Goal: Information Seeking & Learning: Learn about a topic

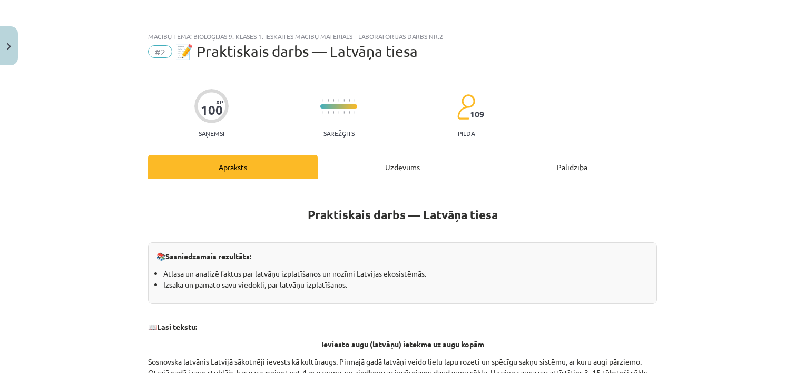
scroll to position [158, 0]
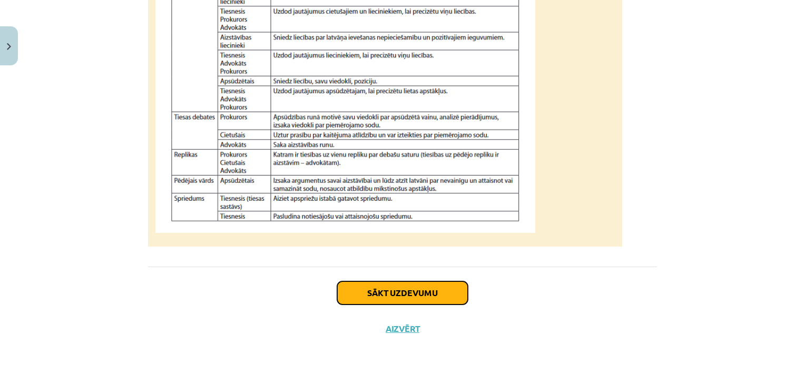
click at [454, 293] on button "Sākt uzdevumu" at bounding box center [402, 292] width 131 height 23
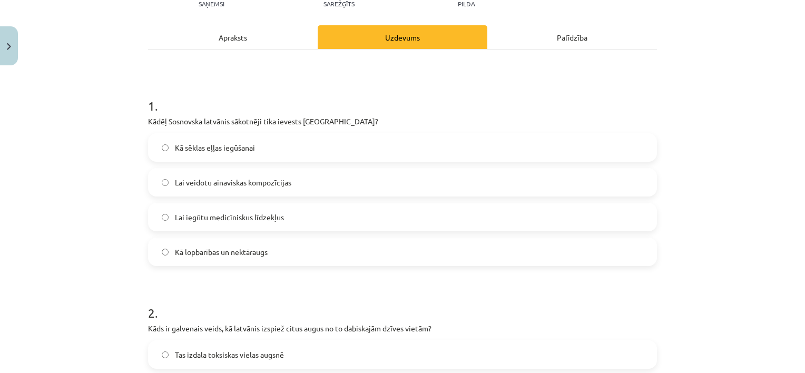
scroll to position [132, 0]
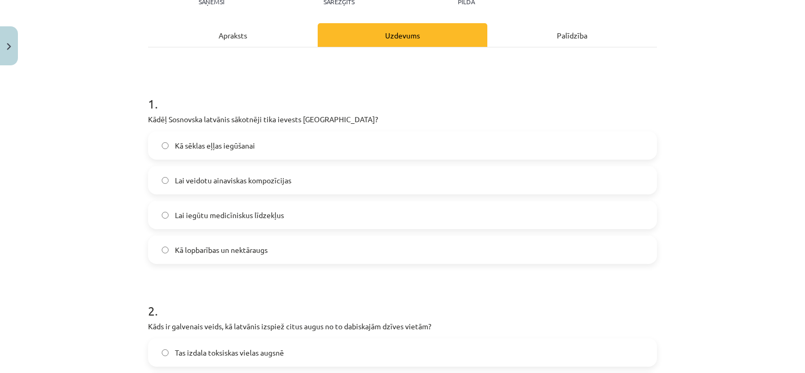
click at [252, 38] on div "Apraksts" at bounding box center [233, 35] width 170 height 24
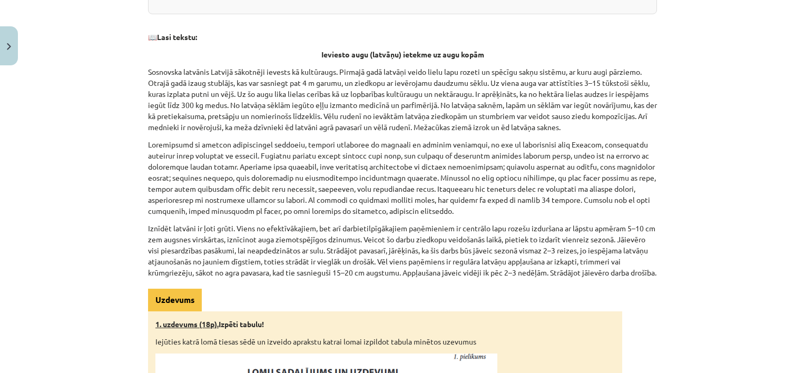
scroll to position [26, 0]
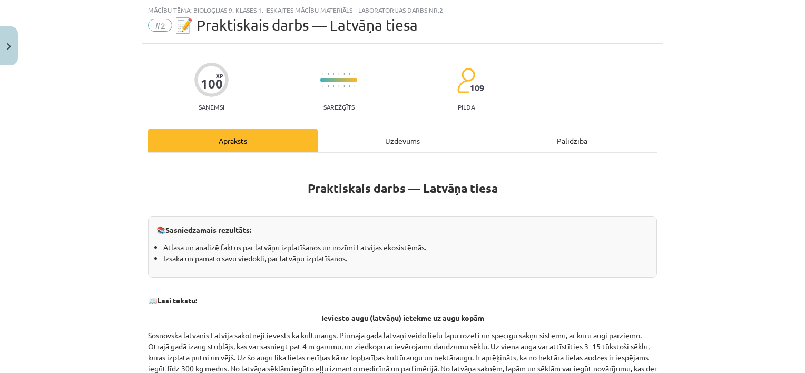
click at [378, 129] on div "Uzdevums" at bounding box center [403, 141] width 170 height 24
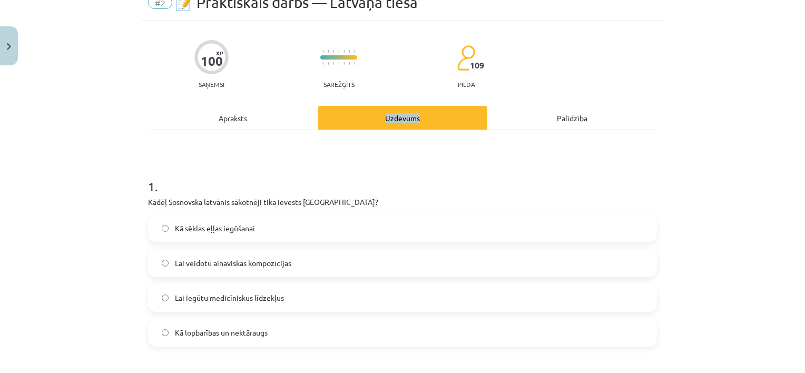
scroll to position [79, 0]
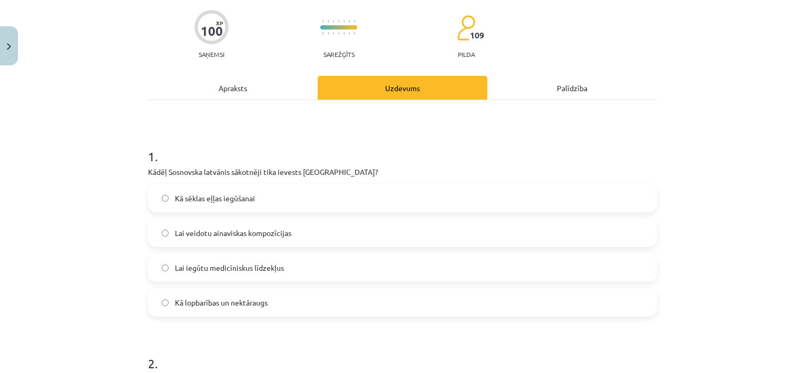
click at [225, 83] on div "Apraksts" at bounding box center [233, 88] width 170 height 24
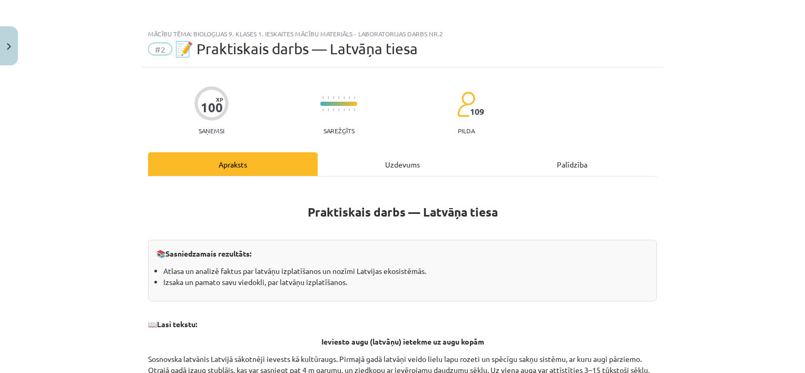
scroll to position [0, 0]
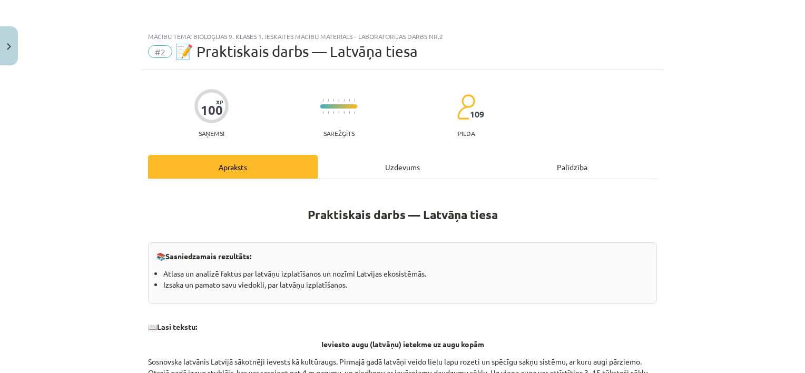
click at [411, 165] on div "Uzdevums" at bounding box center [403, 167] width 170 height 24
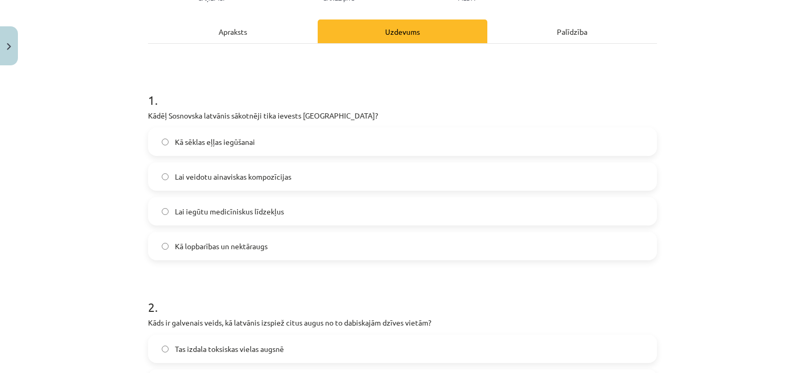
scroll to position [130, 0]
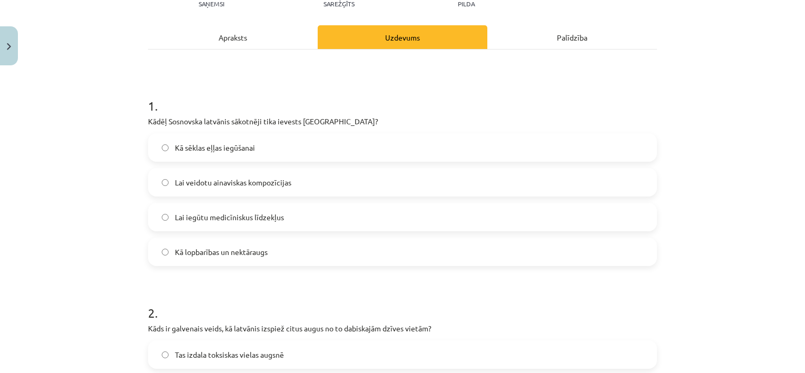
click at [233, 44] on div "Apraksts" at bounding box center [233, 37] width 170 height 24
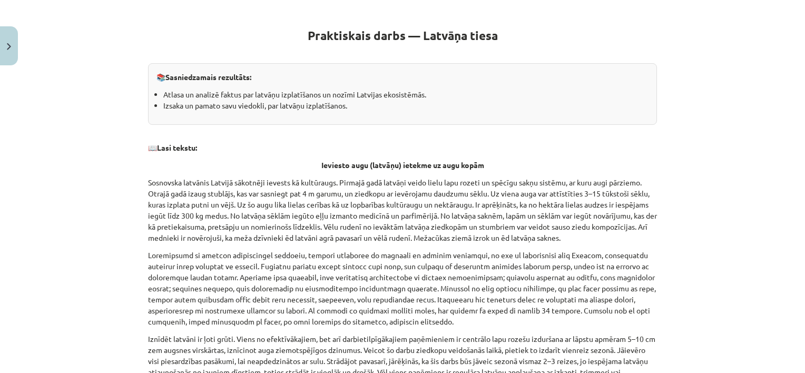
scroll to position [237, 0]
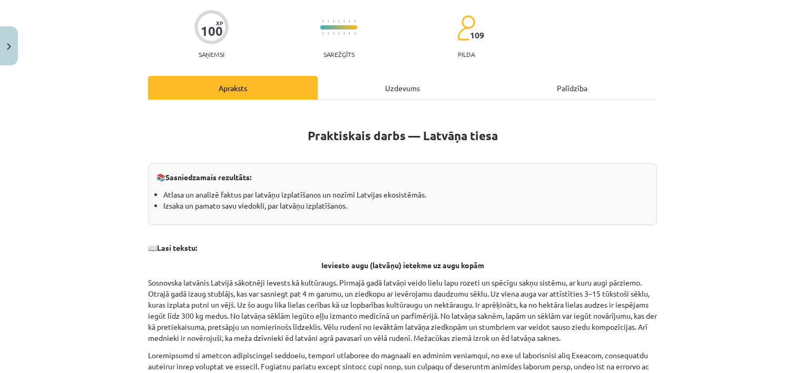
click at [381, 78] on div "Uzdevums" at bounding box center [403, 88] width 170 height 24
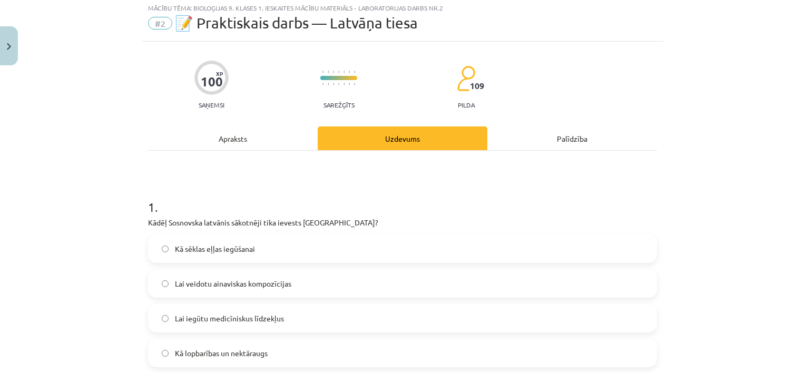
scroll to position [26, 0]
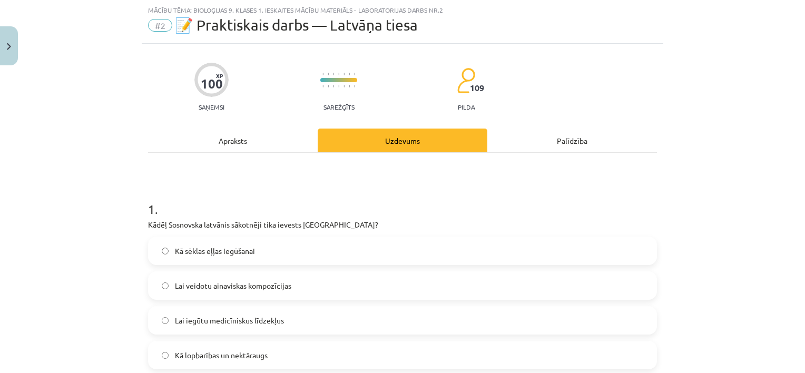
click at [228, 350] on span "Kā lopbarības un nektāraugs" at bounding box center [221, 355] width 93 height 11
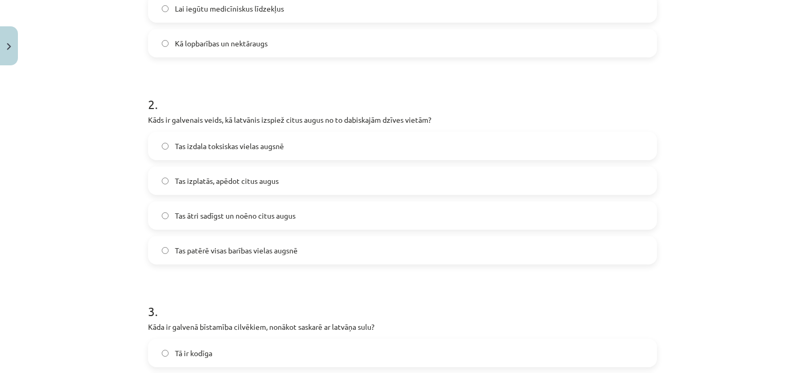
scroll to position [342, 0]
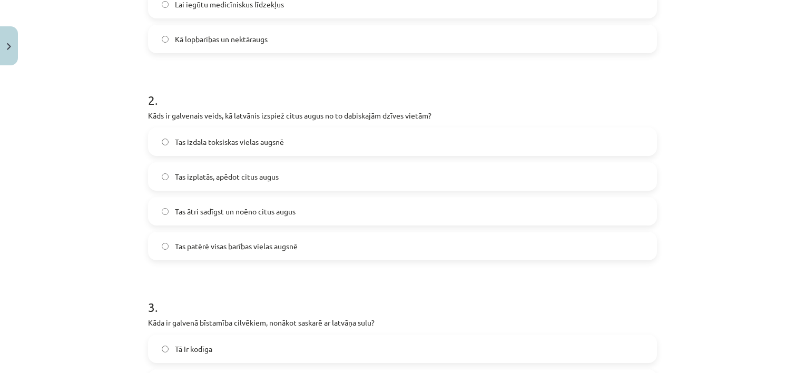
click at [258, 211] on span "Tas ātri sadīgst un noēno citus augus" at bounding box center [235, 211] width 121 height 11
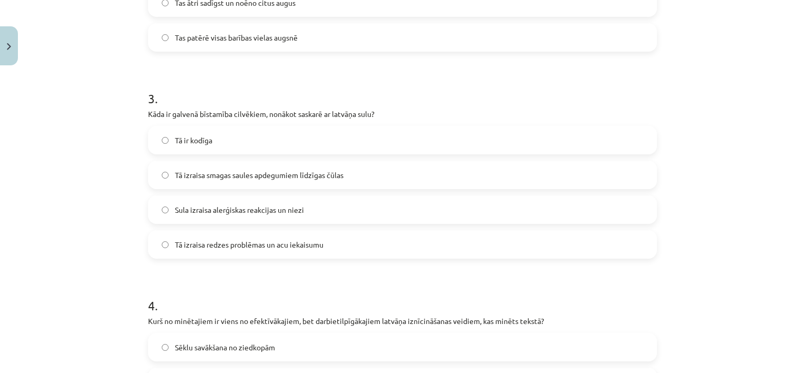
scroll to position [553, 0]
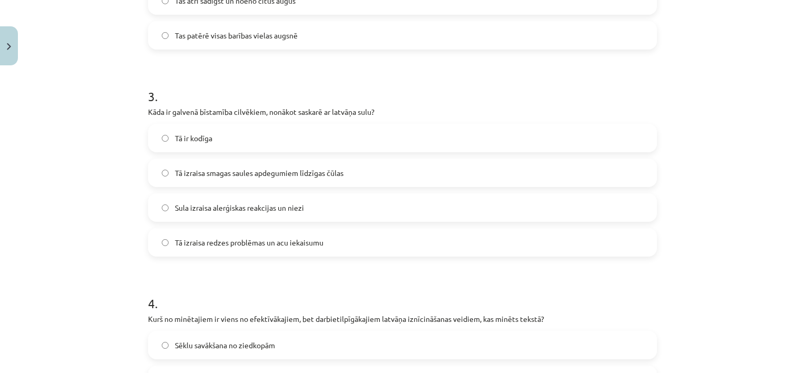
click at [247, 171] on span "Tā izraisa smagas saules apdegumiem līdzīgas čūlas" at bounding box center [259, 173] width 169 height 11
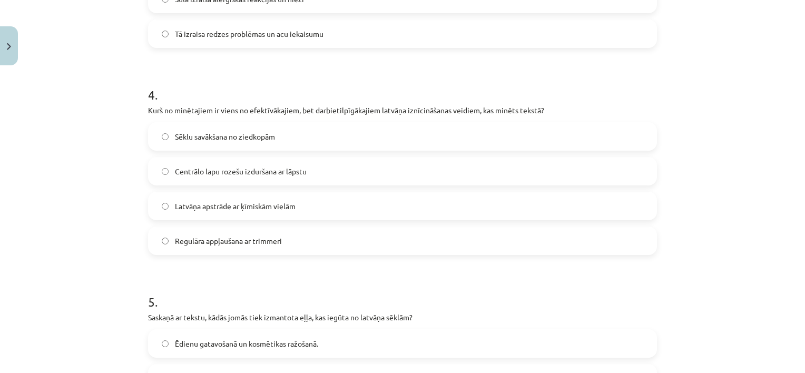
scroll to position [764, 0]
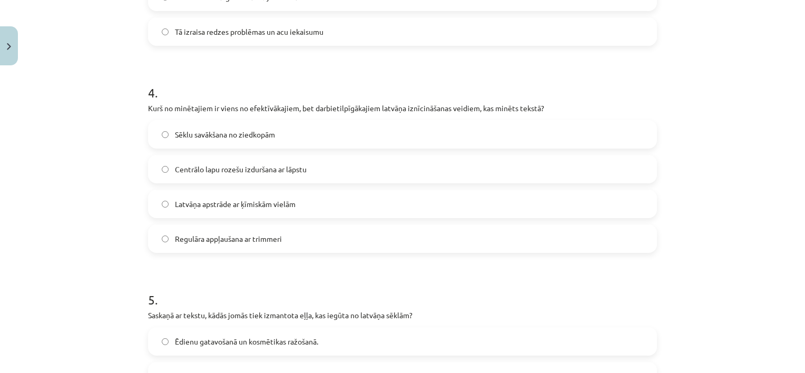
click at [253, 238] on span "Regulāra appļaušana ar trimmeri" at bounding box center [228, 238] width 107 height 11
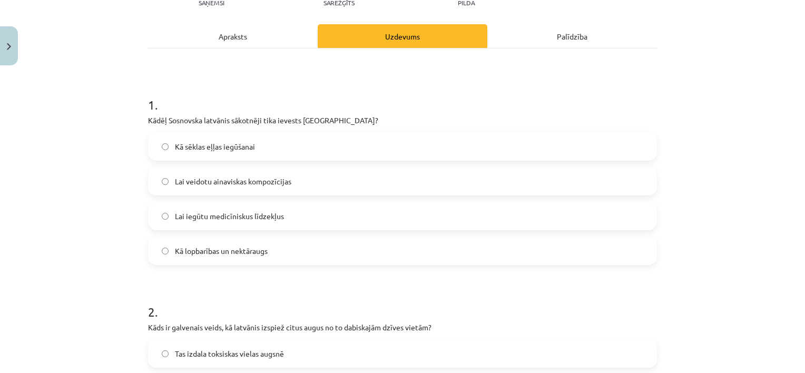
scroll to position [0, 0]
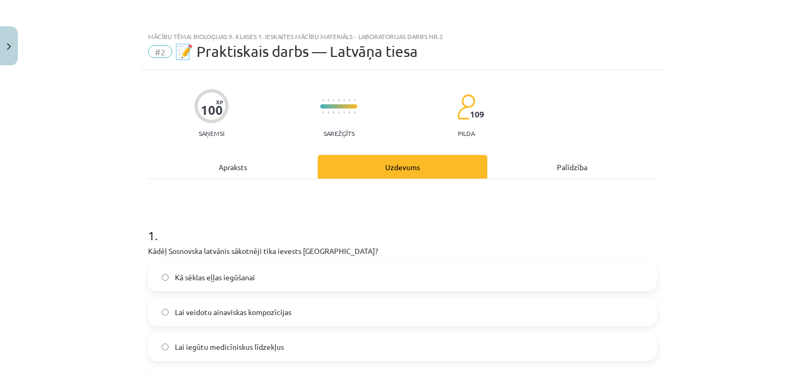
click at [264, 171] on div "Apraksts" at bounding box center [233, 167] width 170 height 24
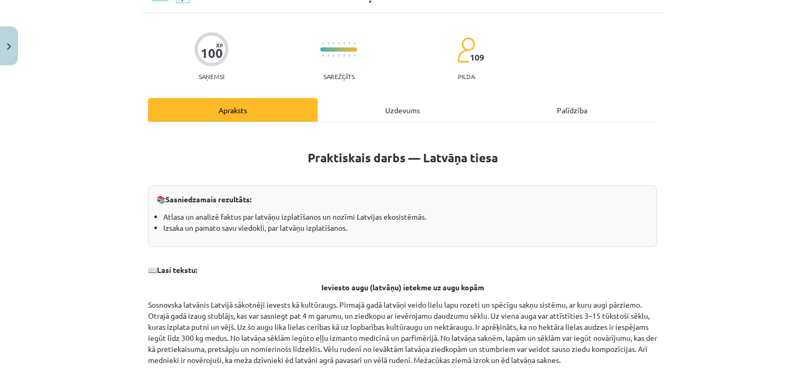
scroll to position [290, 0]
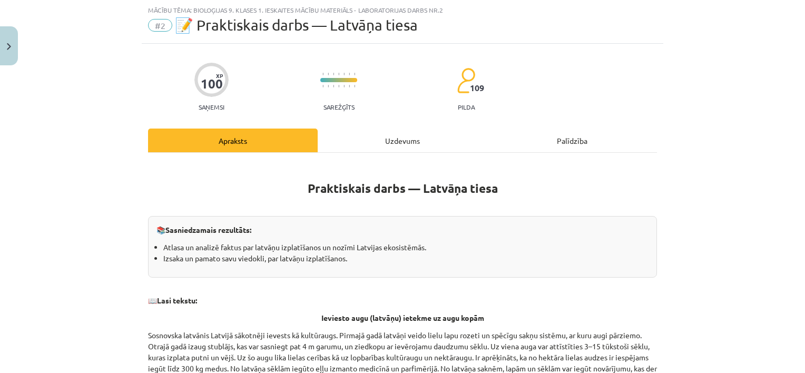
click at [392, 141] on div "Uzdevums" at bounding box center [403, 141] width 170 height 24
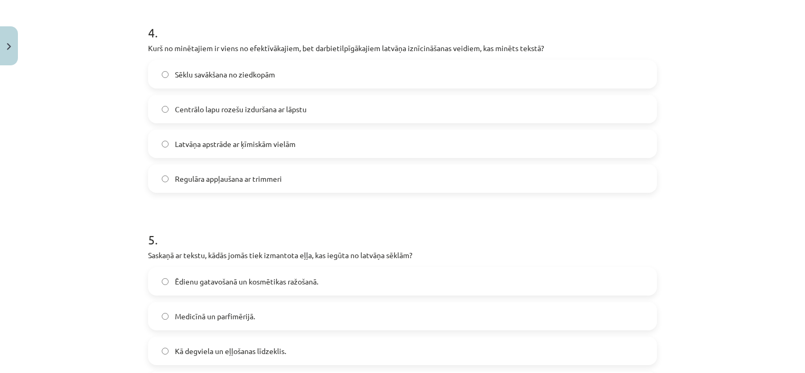
scroll to position [815, 0]
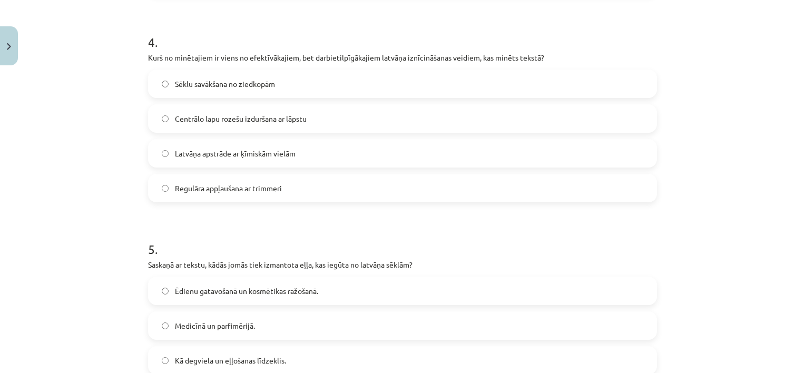
click at [226, 192] on span "Regulāra appļaušana ar trimmeri" at bounding box center [228, 188] width 107 height 11
click at [232, 118] on span "Centrālo lapu rozešu izduršana ar lāpstu" at bounding box center [241, 118] width 132 height 11
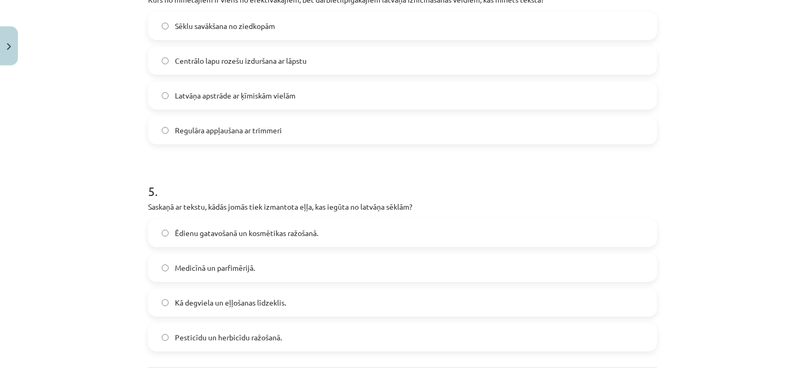
scroll to position [920, 0]
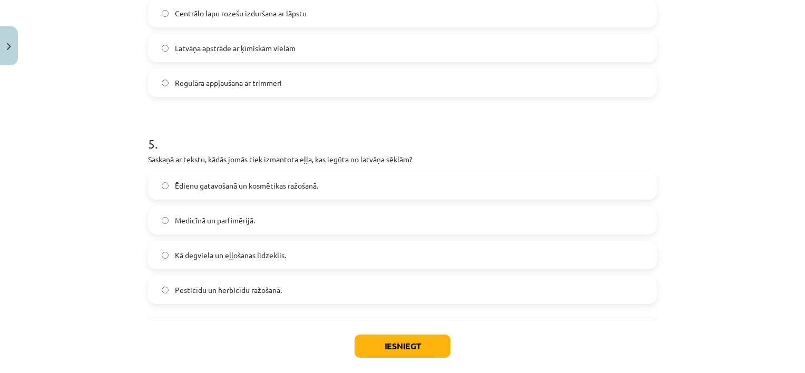
click at [244, 218] on span "Medicīnā un parfimērijā." at bounding box center [215, 220] width 80 height 11
click at [398, 344] on button "Iesniegt" at bounding box center [403, 346] width 96 height 23
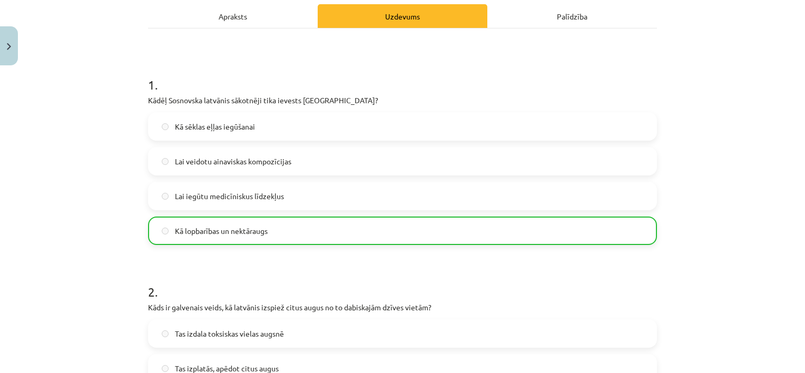
scroll to position [0, 0]
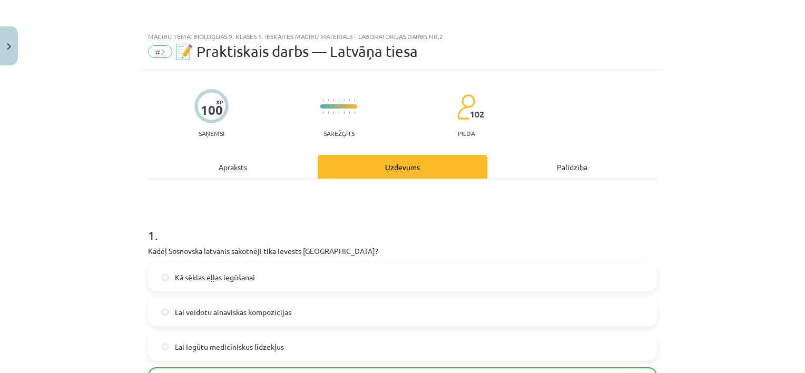
click at [244, 177] on div "Apraksts" at bounding box center [233, 167] width 170 height 24
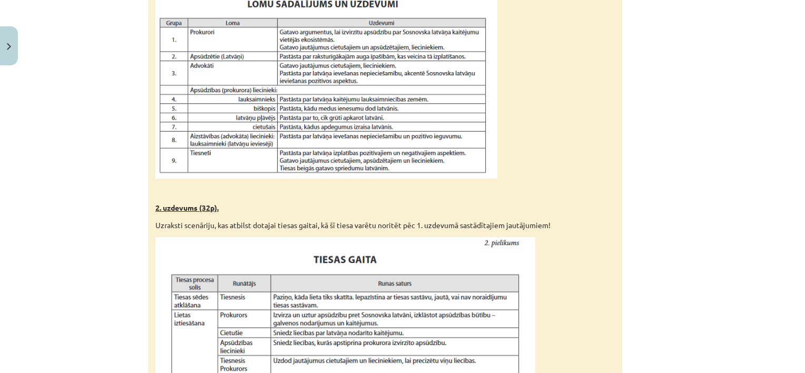
scroll to position [1051, 0]
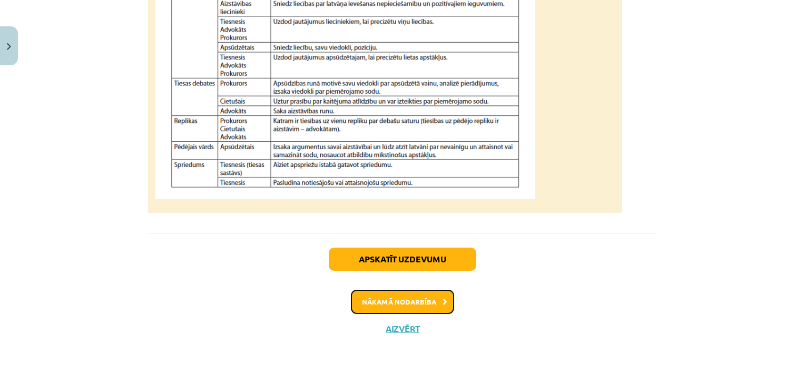
click at [435, 298] on button "Nākamā nodarbība" at bounding box center [402, 302] width 103 height 24
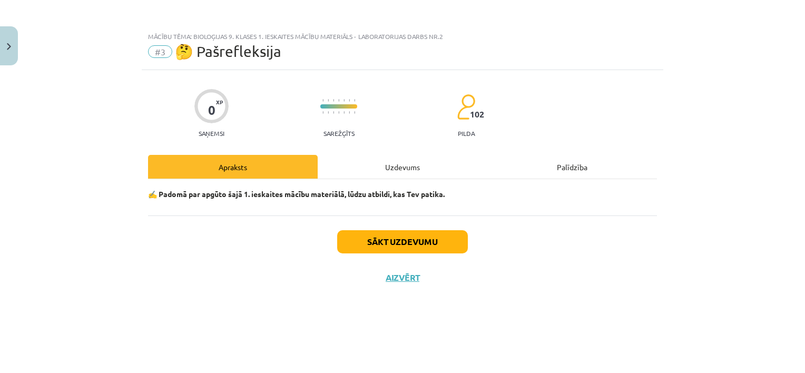
scroll to position [0, 0]
click at [409, 168] on div "Uzdevums" at bounding box center [403, 167] width 170 height 24
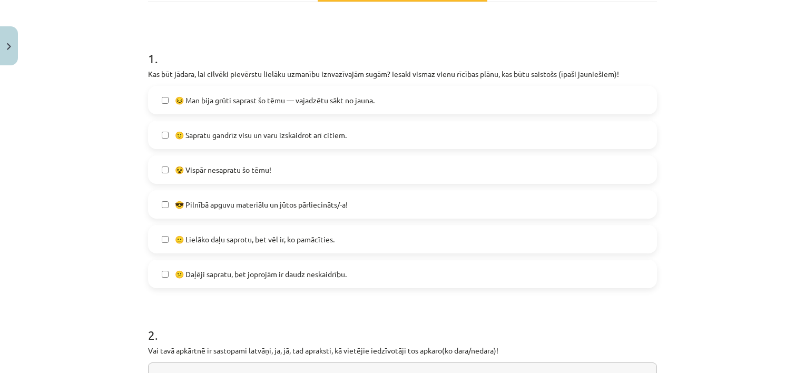
scroll to position [179, 0]
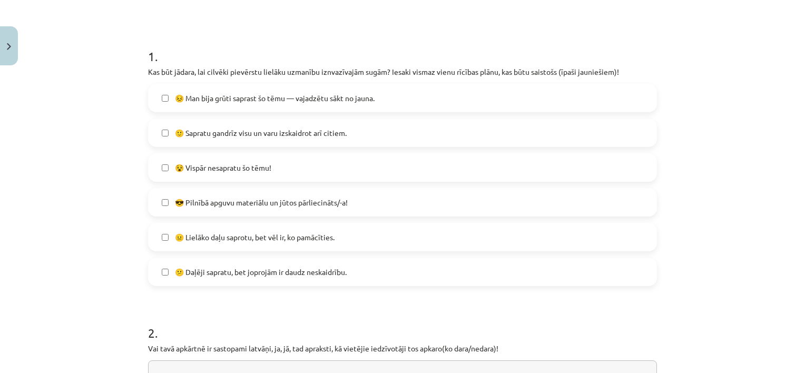
click at [254, 126] on label "🙂 Sapratu gandrīz visu un varu izskaidrot arī citiem." at bounding box center [402, 133] width 507 height 26
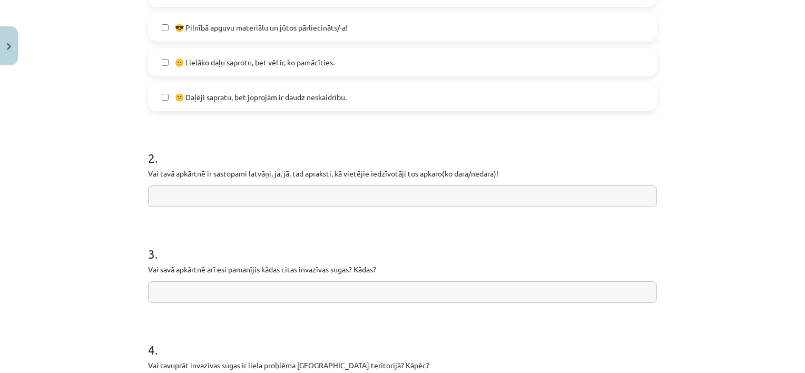
scroll to position [390, 0]
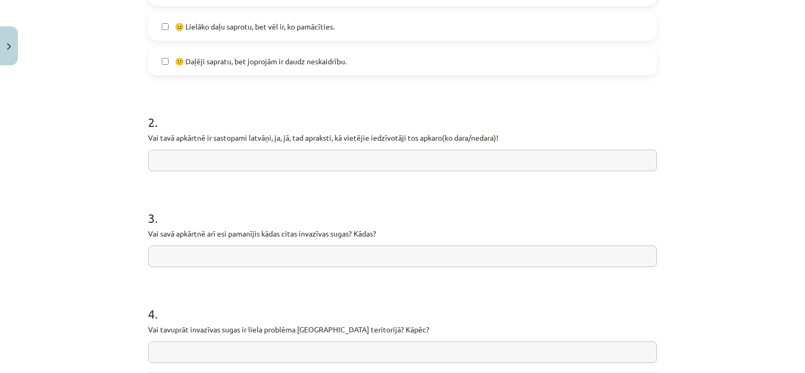
click at [321, 159] on input "text" at bounding box center [402, 161] width 509 height 22
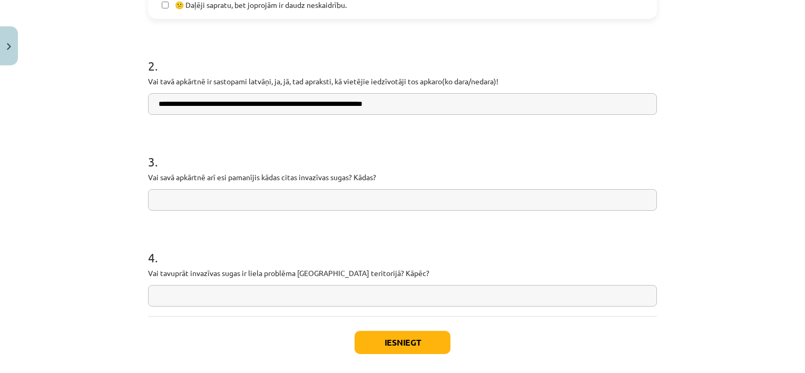
scroll to position [443, 0]
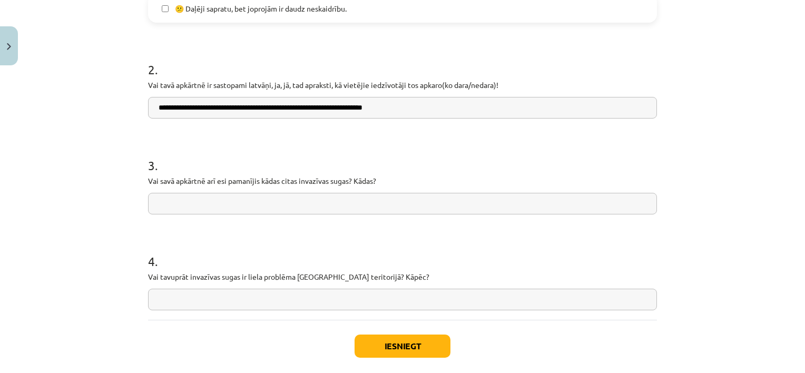
type input "**********"
click at [304, 200] on input "text" at bounding box center [402, 204] width 509 height 22
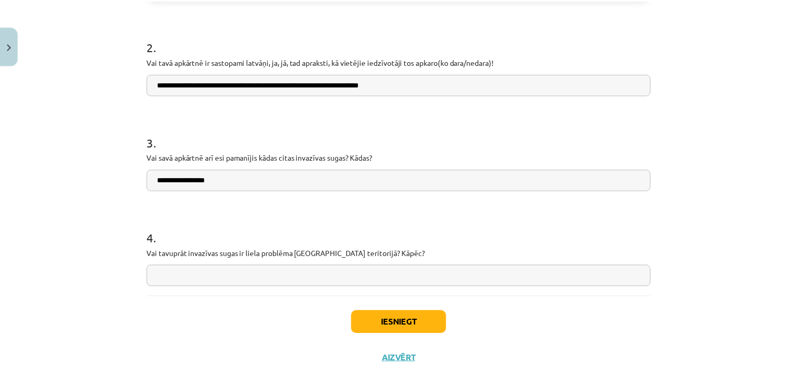
scroll to position [495, 0]
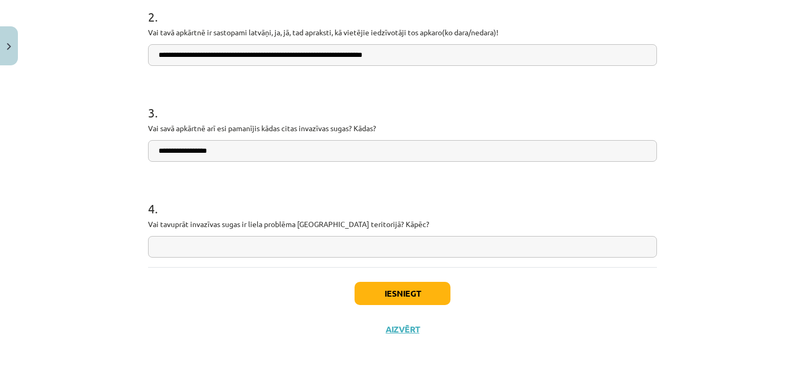
type input "**********"
click at [280, 247] on input "text" at bounding box center [402, 247] width 509 height 22
type input "**********"
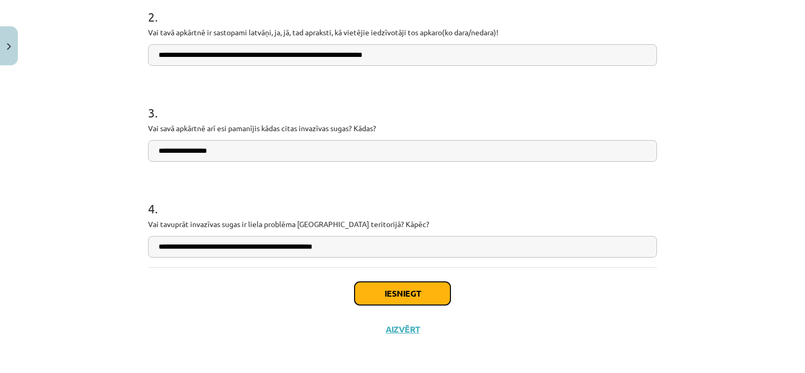
click at [409, 291] on button "Iesniegt" at bounding box center [403, 293] width 96 height 23
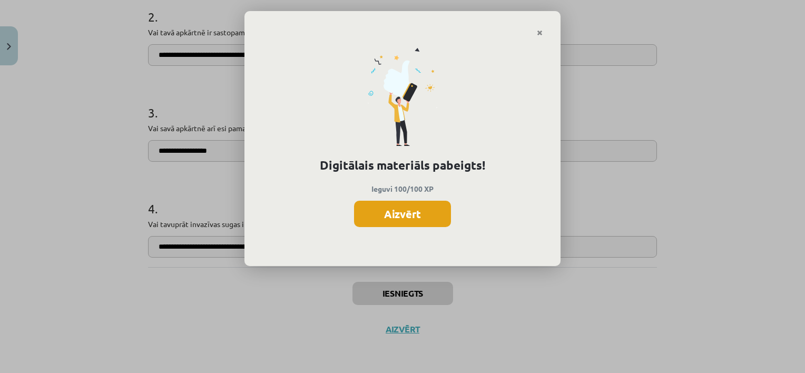
click at [412, 219] on button "Aizvērt" at bounding box center [402, 214] width 97 height 26
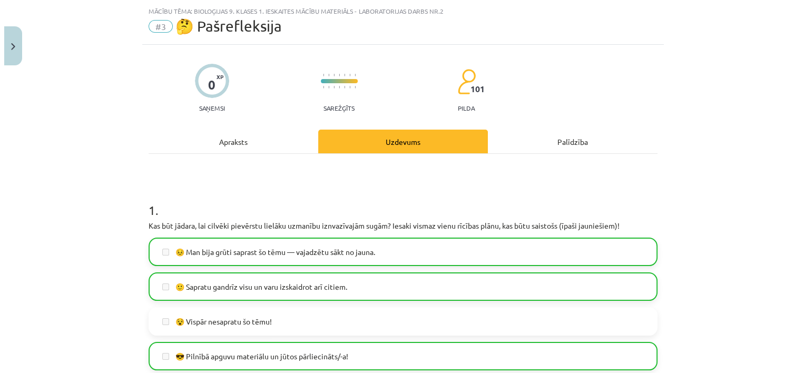
scroll to position [105, 0]
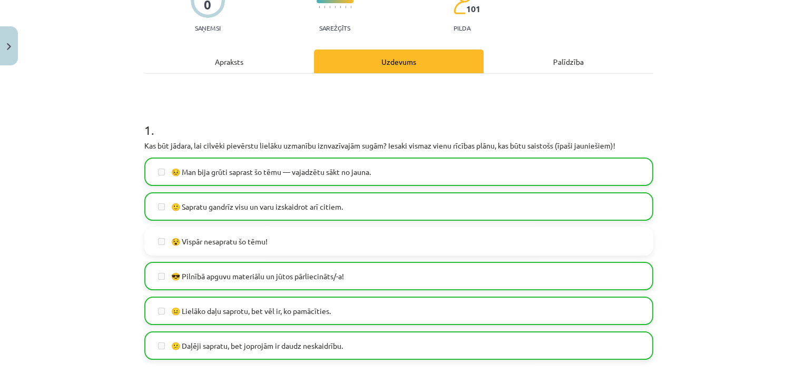
click at [212, 53] on div "Apraksts" at bounding box center [229, 62] width 170 height 24
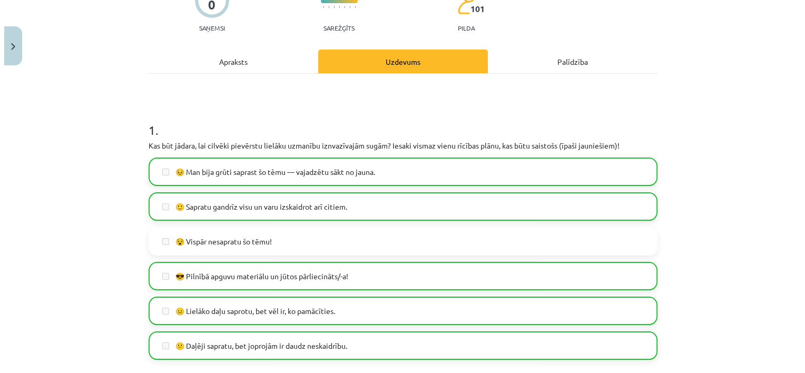
scroll to position [0, 0]
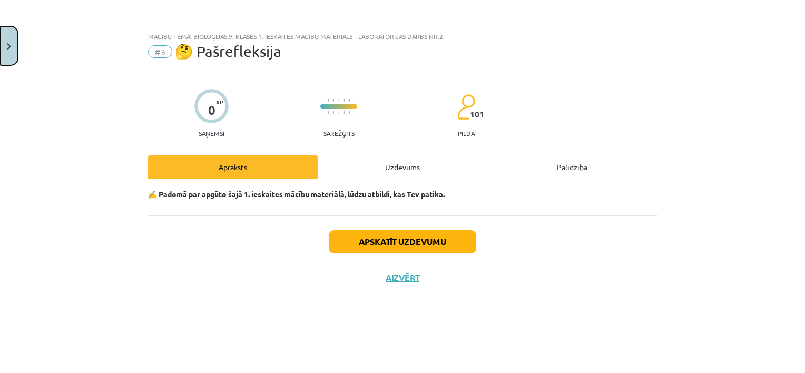
click at [13, 47] on button "Close" at bounding box center [9, 45] width 18 height 39
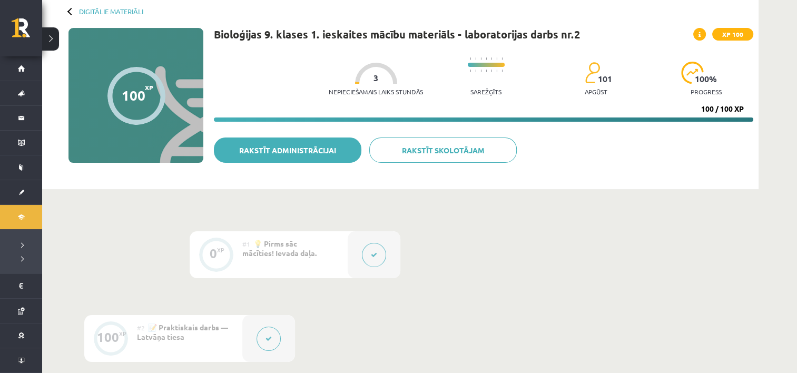
scroll to position [53, 0]
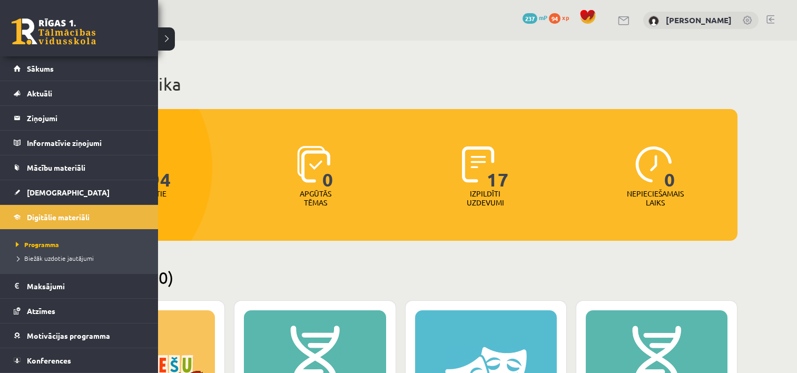
scroll to position [263, 0]
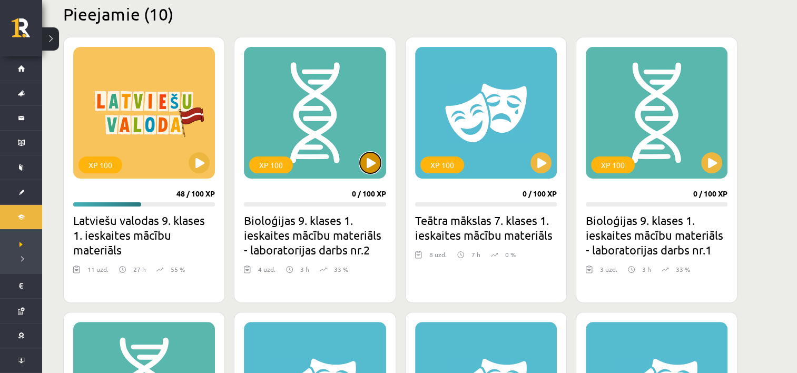
click at [367, 160] on button at bounding box center [370, 162] width 21 height 21
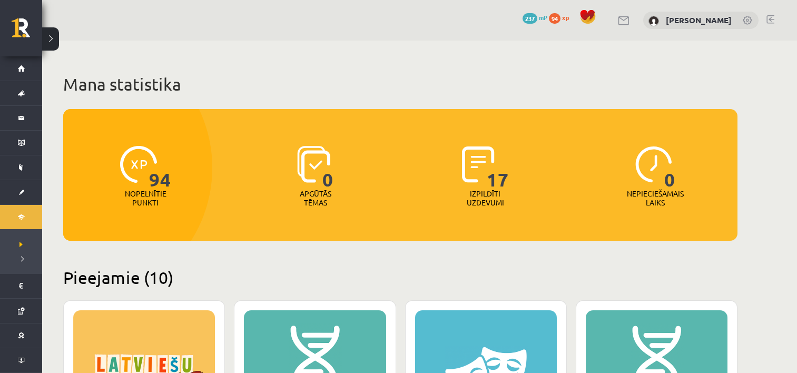
scroll to position [263, 0]
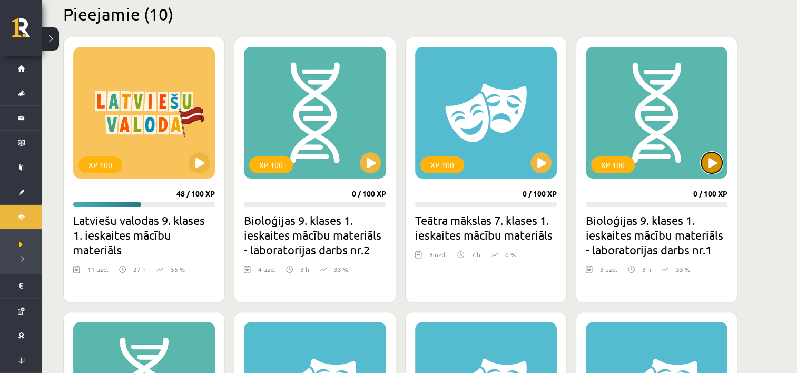
click at [710, 163] on button at bounding box center [711, 162] width 21 height 21
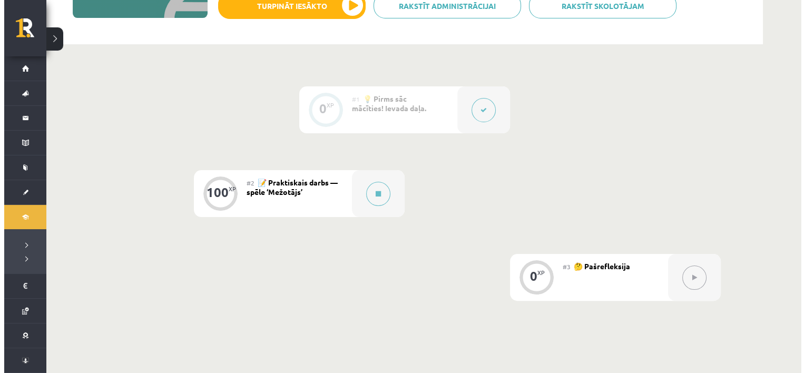
scroll to position [158, 0]
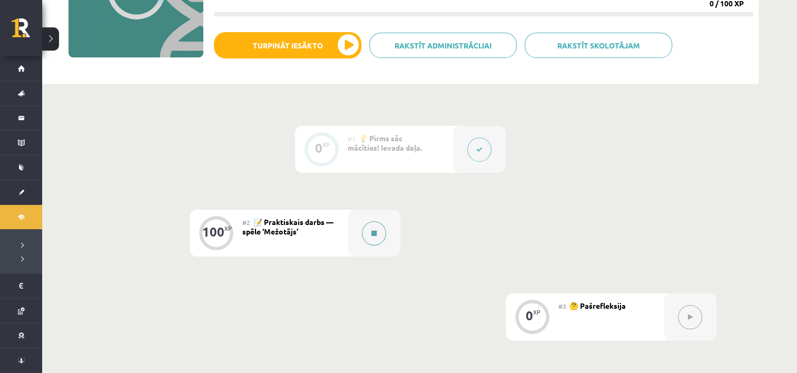
click at [378, 234] on button at bounding box center [374, 233] width 24 height 24
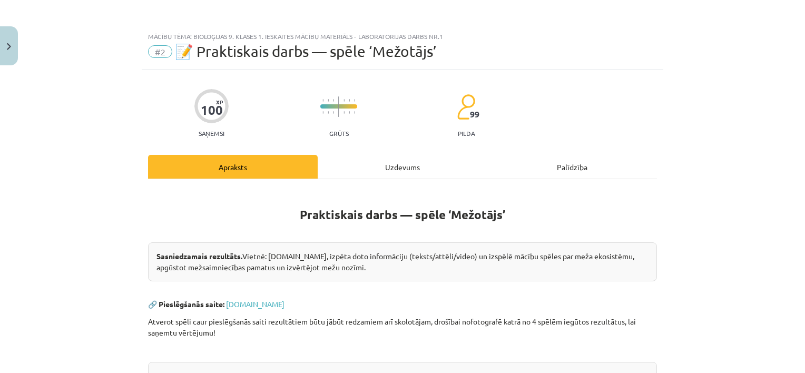
click at [403, 167] on div "Uzdevums" at bounding box center [403, 167] width 170 height 24
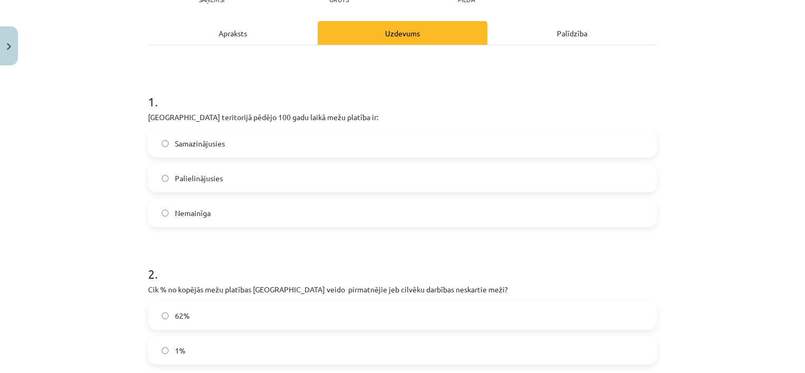
scroll to position [132, 0]
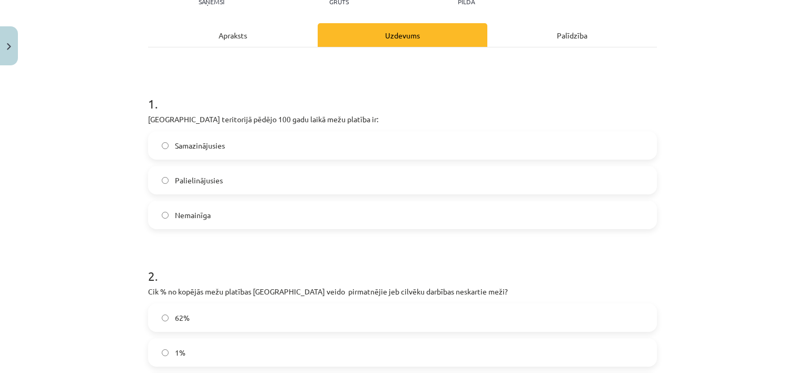
click at [229, 179] on label "Palielinājusies" at bounding box center [402, 180] width 507 height 26
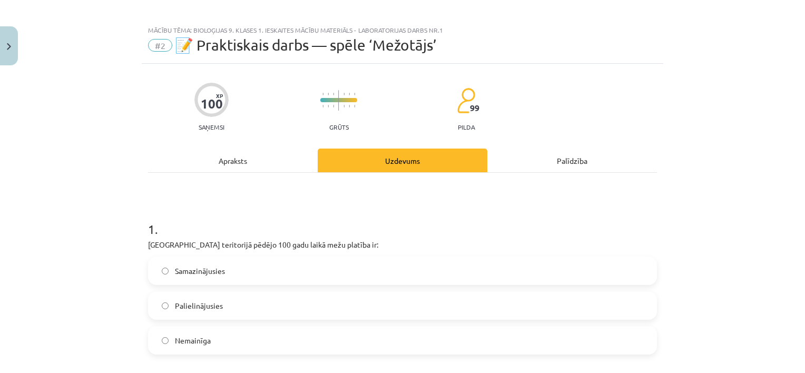
scroll to position [0, 0]
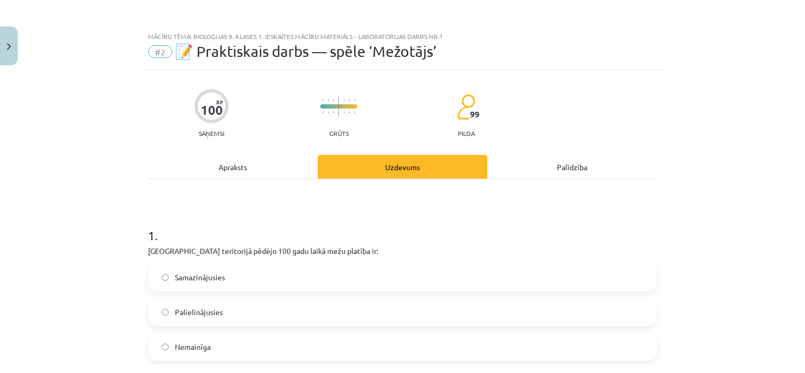
click at [253, 164] on div "Apraksts" at bounding box center [233, 167] width 170 height 24
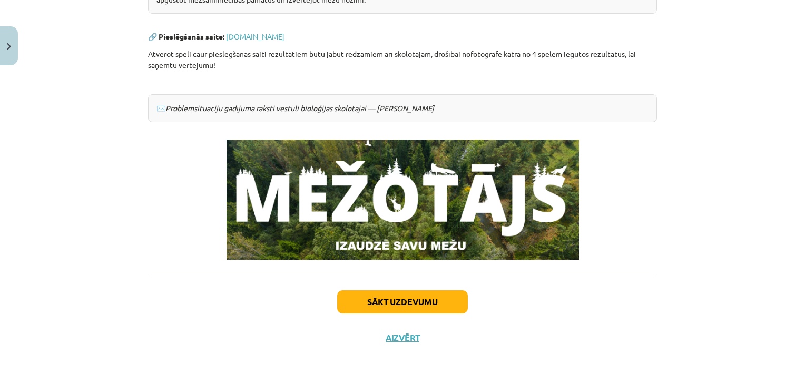
scroll to position [275, 0]
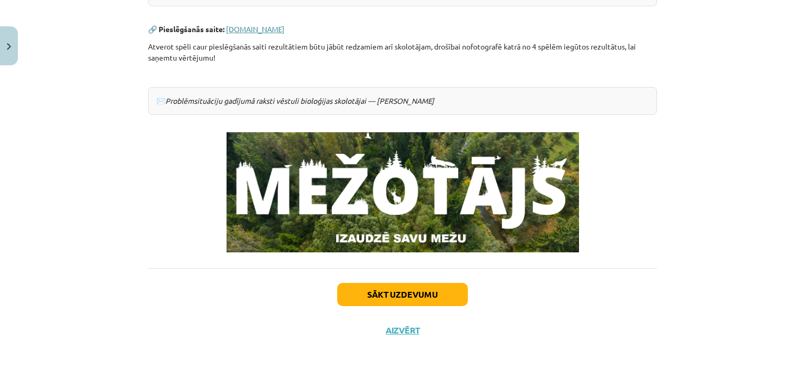
click at [257, 27] on link "www.mezotajs.lv" at bounding box center [255, 28] width 58 height 9
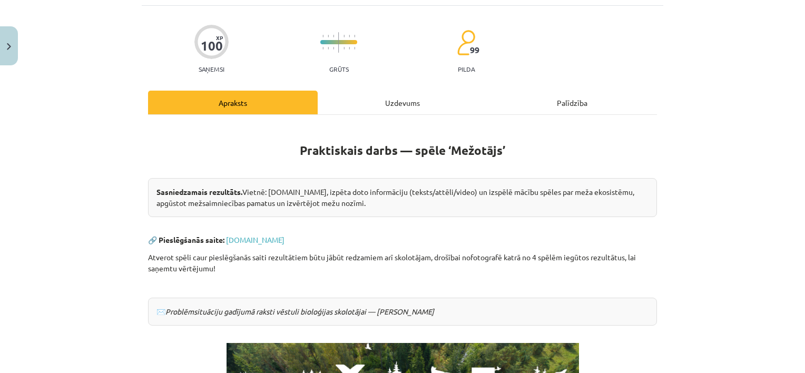
click at [404, 106] on div "Uzdevums" at bounding box center [403, 103] width 170 height 24
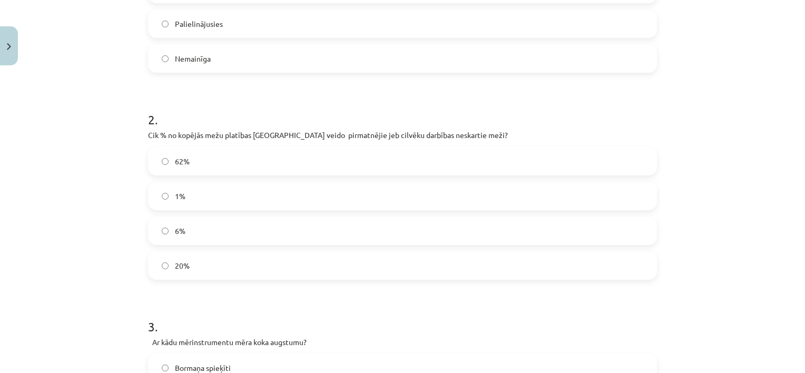
scroll to position [290, 0]
click at [196, 198] on label "1%" at bounding box center [402, 194] width 507 height 26
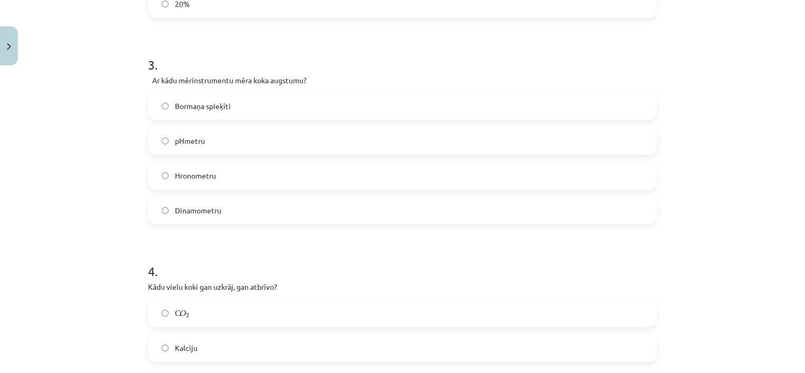
scroll to position [553, 0]
click at [244, 103] on label "Bormaņa spieķīti" at bounding box center [402, 103] width 507 height 26
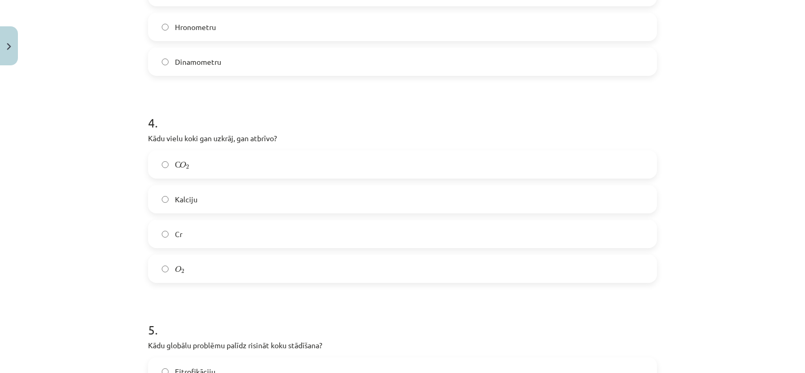
scroll to position [711, 0]
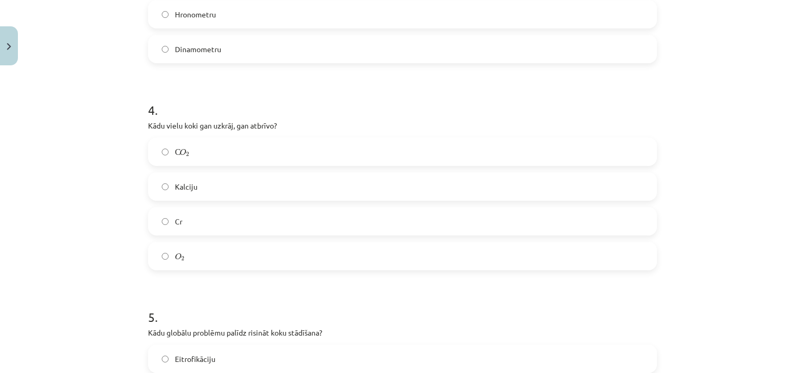
click at [196, 252] on label "O 2 O 2" at bounding box center [402, 256] width 507 height 26
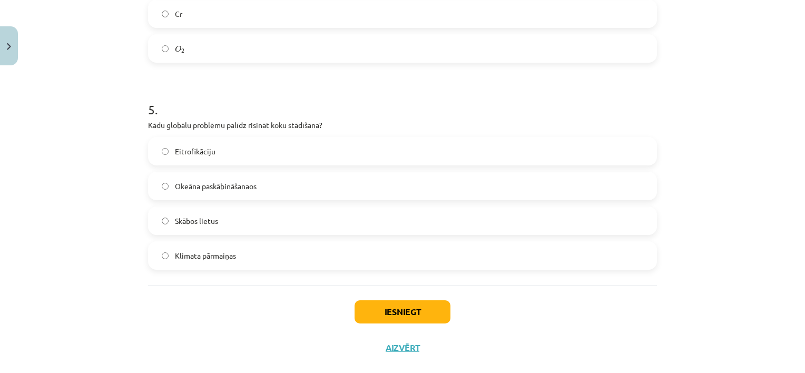
scroll to position [922, 0]
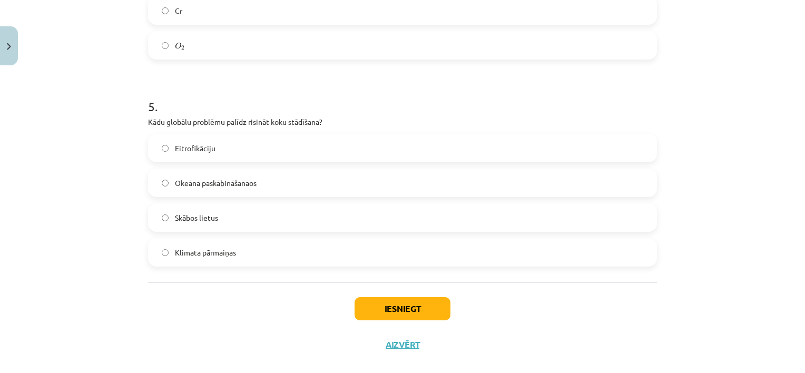
click at [243, 247] on label "Klimata pārmaiņas" at bounding box center [402, 252] width 507 height 26
click at [415, 307] on button "Iesniegt" at bounding box center [403, 308] width 96 height 23
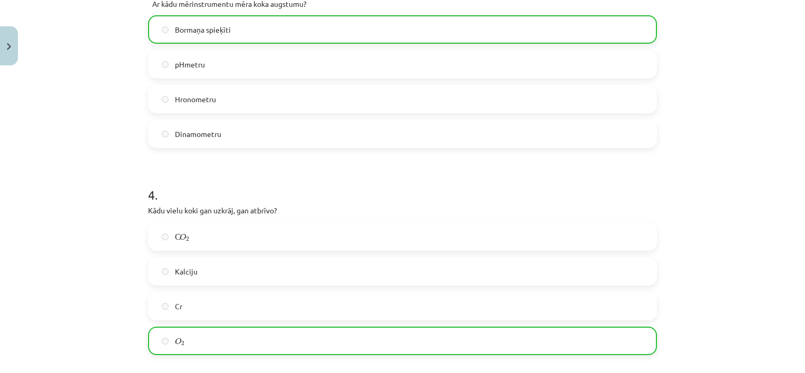
scroll to position [971, 0]
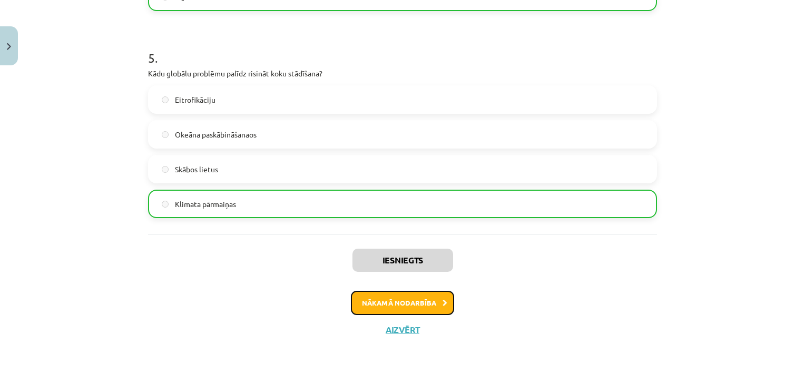
click at [419, 304] on button "Nākamā nodarbība" at bounding box center [402, 303] width 103 height 24
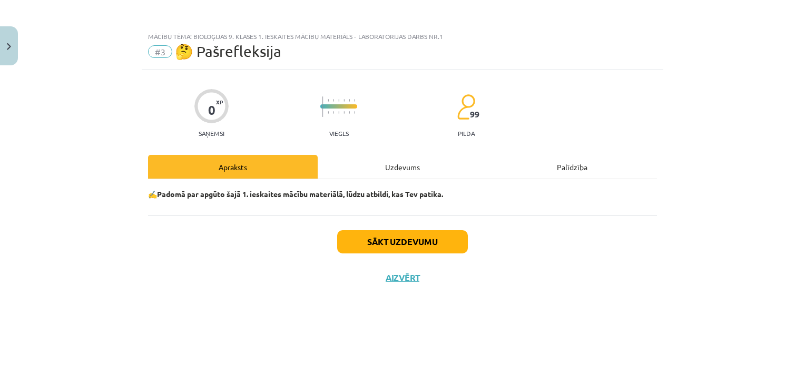
click at [398, 170] on div "Uzdevums" at bounding box center [403, 167] width 170 height 24
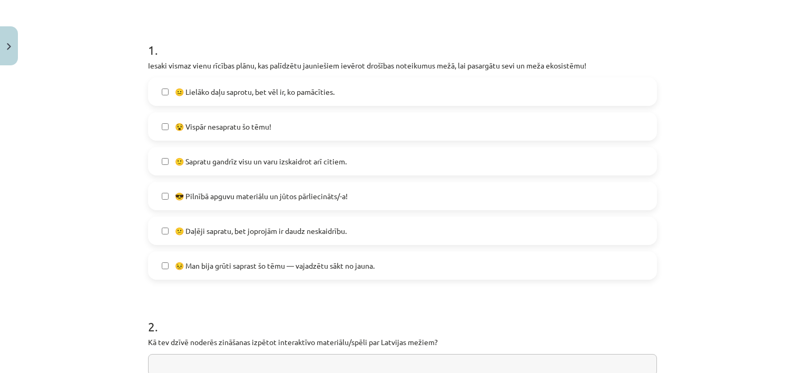
scroll to position [189, 0]
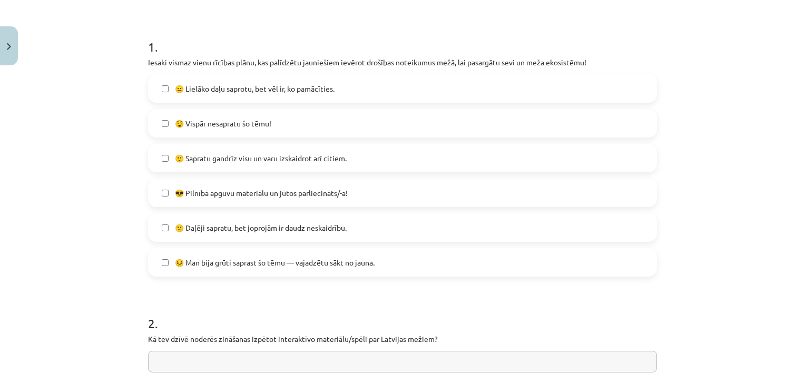
click at [241, 157] on span "🙂 Sapratu gandrīz visu un varu izskaidrot arī citiem." at bounding box center [261, 158] width 172 height 11
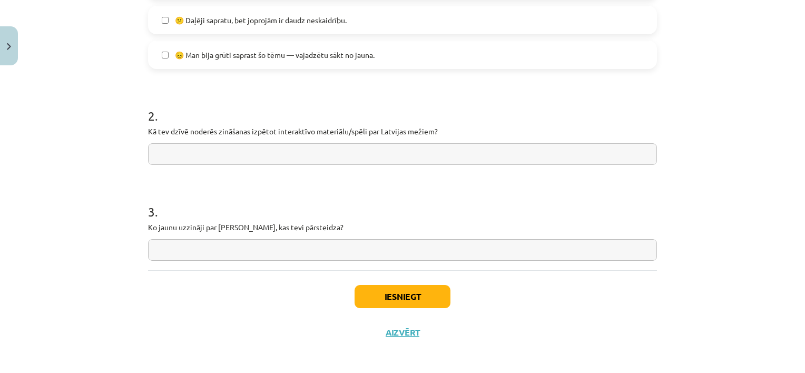
scroll to position [399, 0]
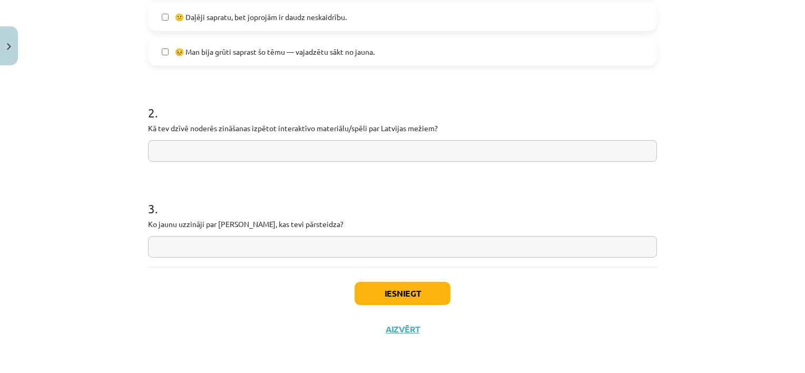
click at [394, 151] on input "text" at bounding box center [402, 151] width 509 height 22
click at [239, 154] on input "**********" at bounding box center [402, 151] width 509 height 22
paste input "**********"
click at [234, 150] on input "**********" at bounding box center [402, 151] width 509 height 22
click at [232, 150] on input "**********" at bounding box center [402, 151] width 509 height 22
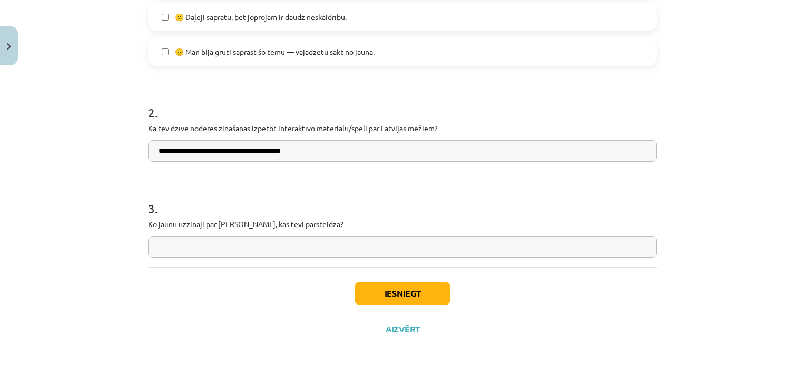
click at [312, 159] on input "**********" at bounding box center [402, 151] width 509 height 22
type input "**********"
click at [308, 248] on input "text" at bounding box center [402, 247] width 509 height 22
type input "**********"
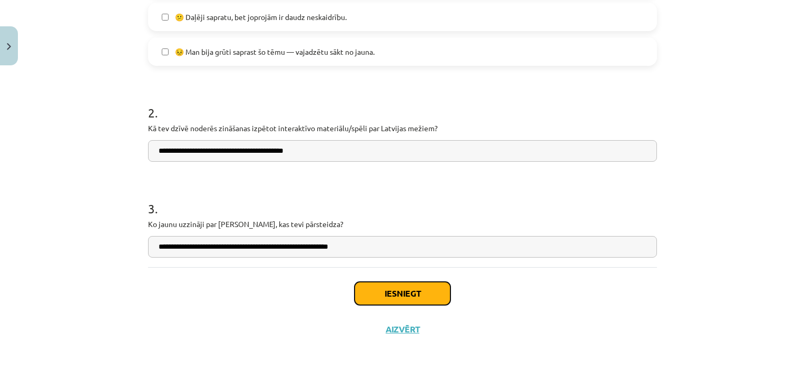
click at [415, 296] on button "Iesniegt" at bounding box center [403, 293] width 96 height 23
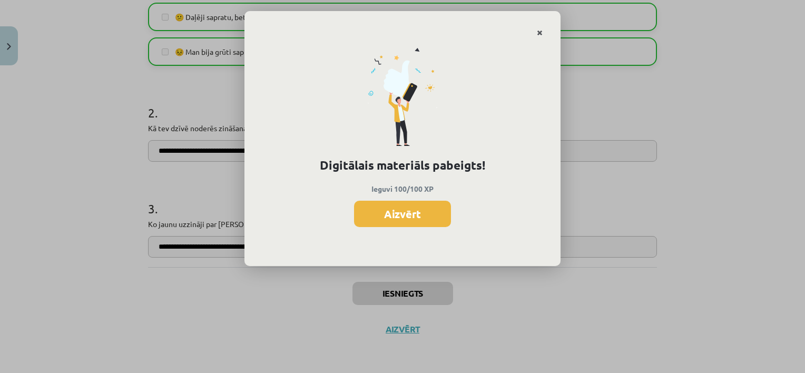
click at [538, 33] on icon "Close" at bounding box center [540, 33] width 6 height 7
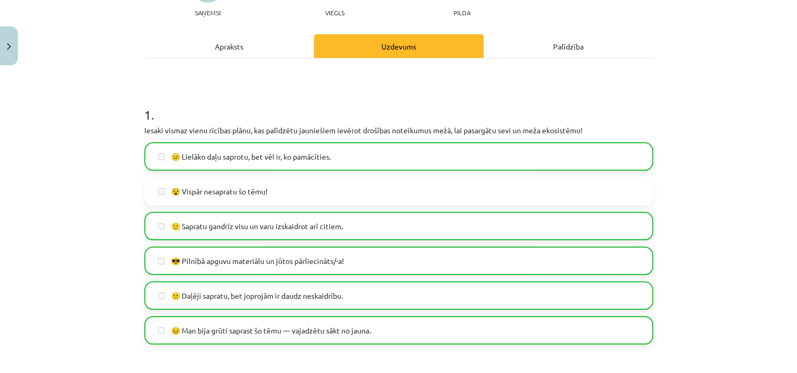
scroll to position [0, 0]
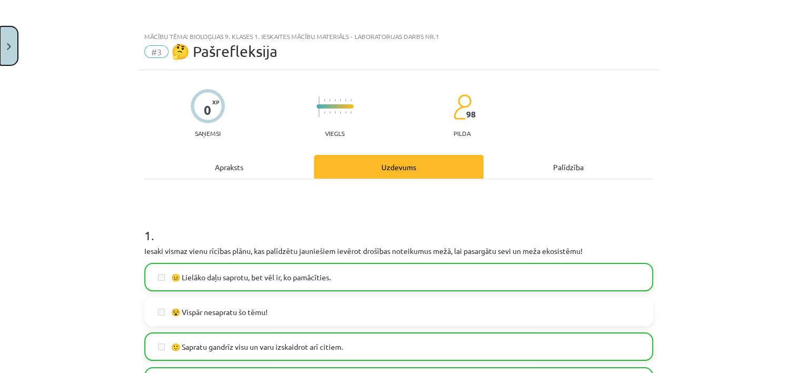
click at [7, 37] on button "Close" at bounding box center [9, 45] width 18 height 39
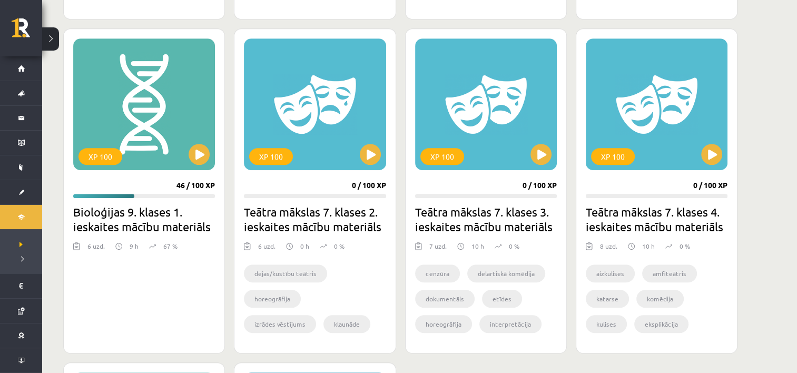
scroll to position [580, 0]
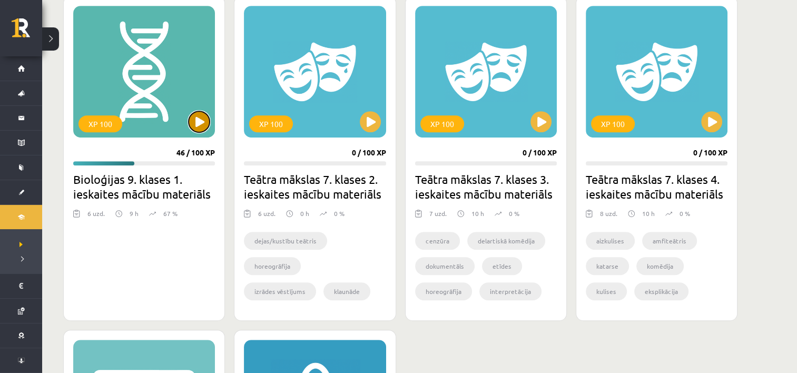
click at [204, 125] on button at bounding box center [199, 121] width 21 height 21
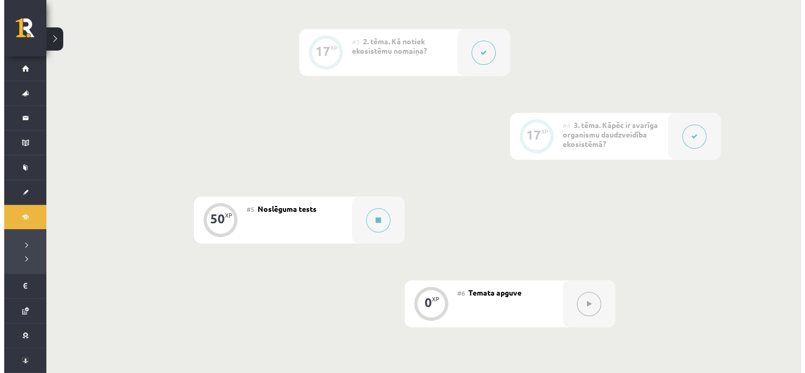
scroll to position [422, 0]
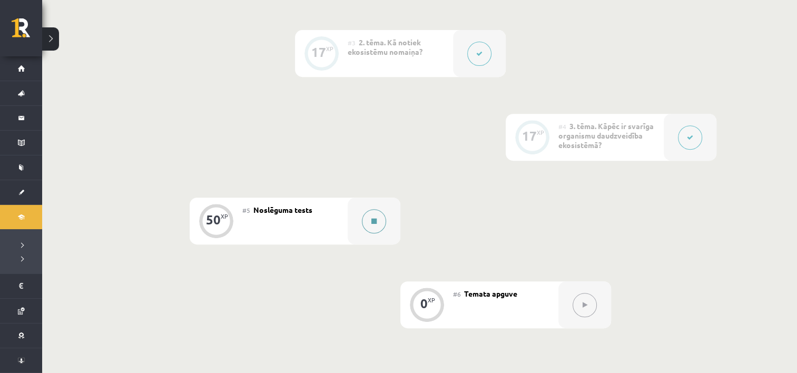
click at [351, 221] on div at bounding box center [374, 221] width 53 height 47
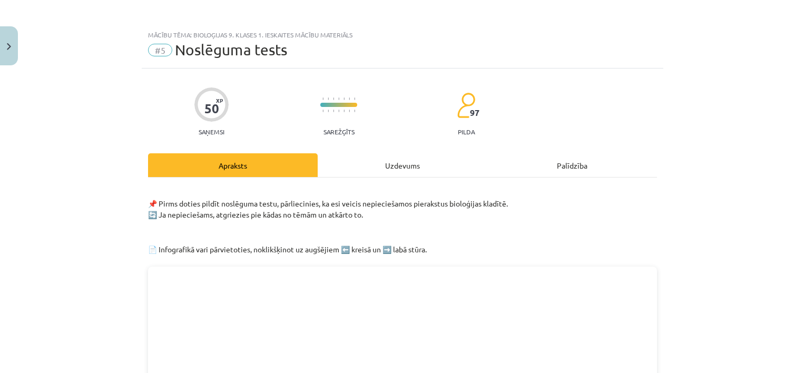
scroll to position [0, 0]
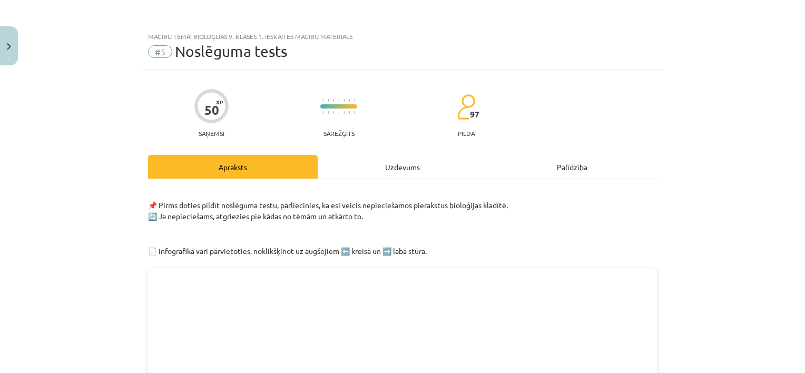
click at [413, 163] on div "Uzdevums" at bounding box center [403, 167] width 170 height 24
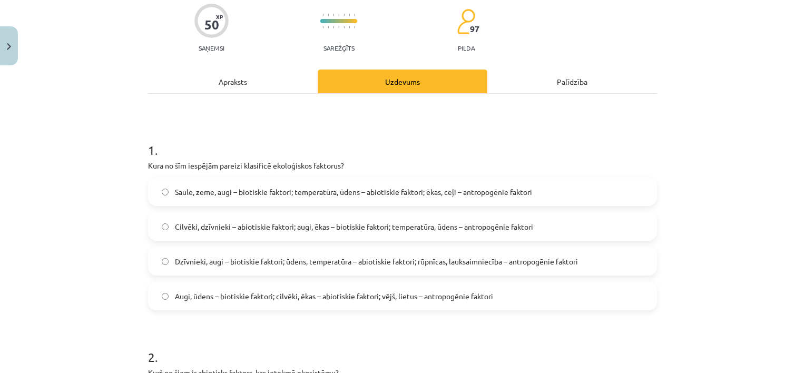
scroll to position [81, 0]
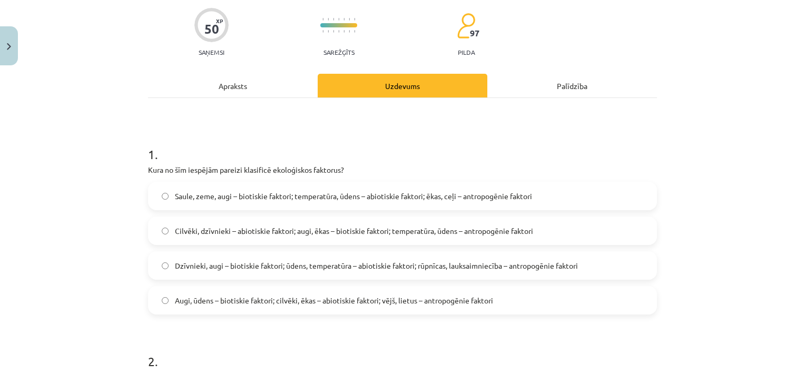
click at [276, 261] on span "Dzīvnieki, augi – biotiskie faktori; ūdens, temperatūra – abiotiskie faktori; r…" at bounding box center [376, 265] width 403 height 11
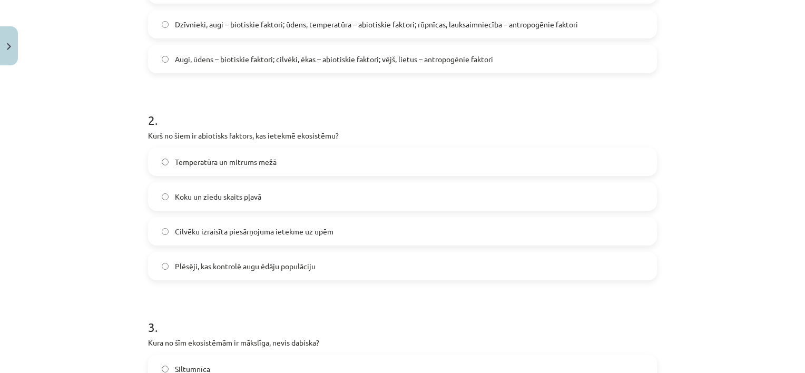
scroll to position [345, 0]
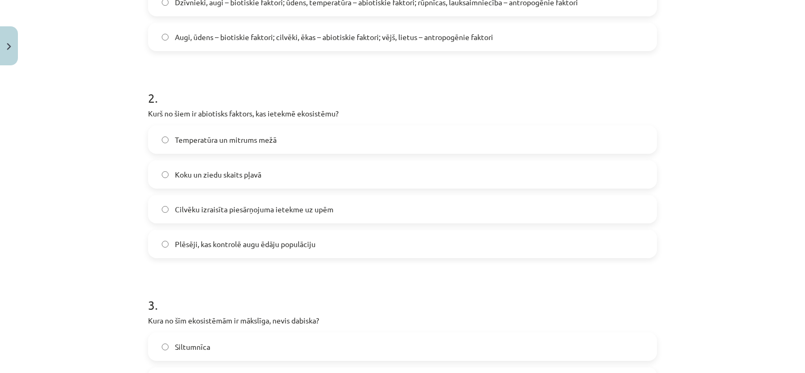
click at [242, 137] on span "Temperatūra un mitrums mežā" at bounding box center [226, 139] width 102 height 11
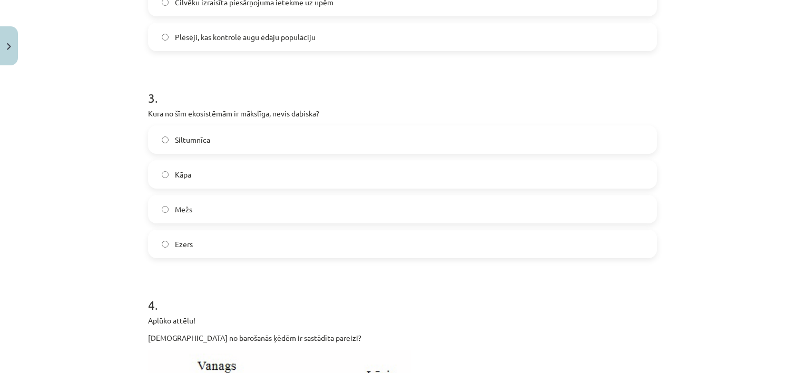
scroll to position [555, 0]
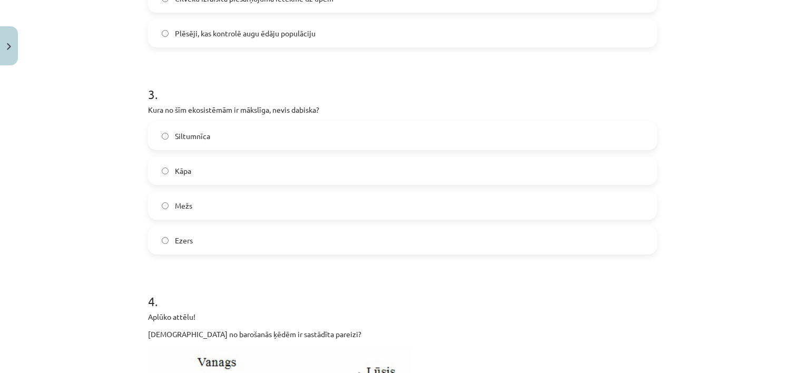
click at [215, 135] on label "Siltumnīca" at bounding box center [402, 136] width 507 height 26
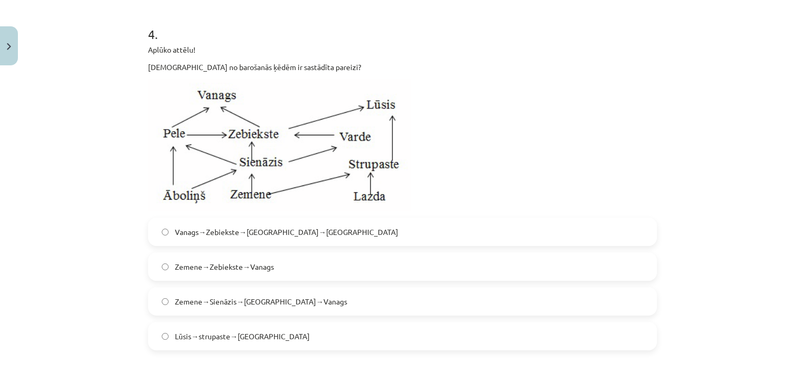
scroll to position [819, 0]
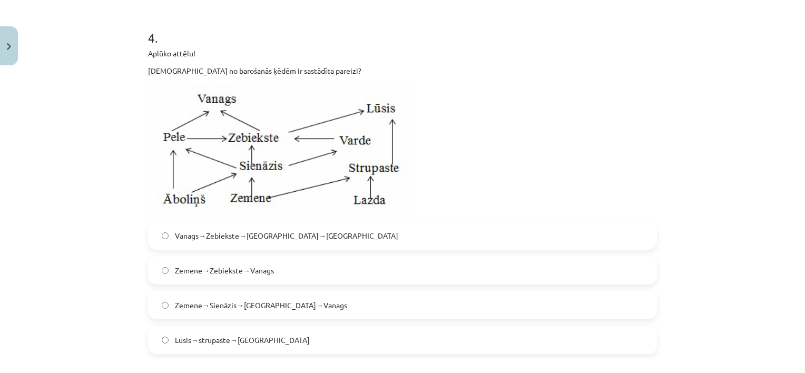
click at [261, 300] on span "Zemene→Sienāzis→Zebiekste→Vanags" at bounding box center [261, 305] width 172 height 11
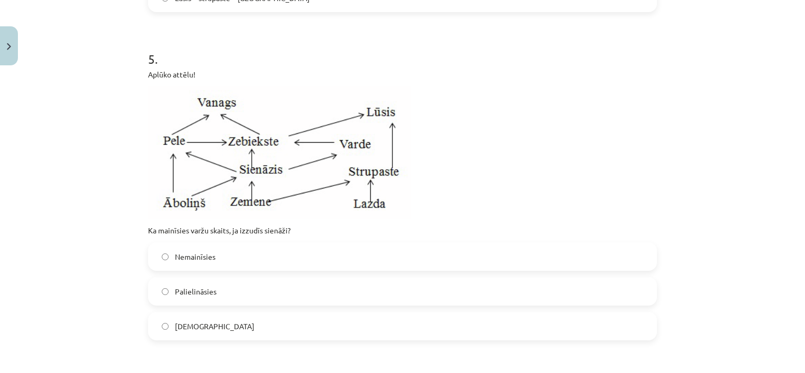
scroll to position [1188, 0]
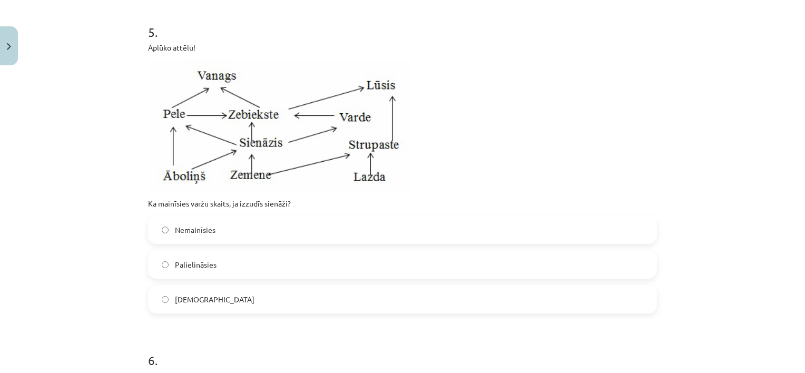
click at [213, 304] on span "Samazināsies" at bounding box center [215, 299] width 80 height 11
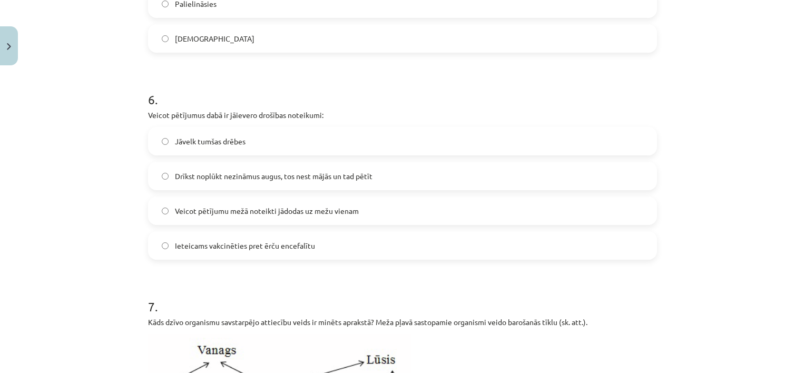
scroll to position [1451, 0]
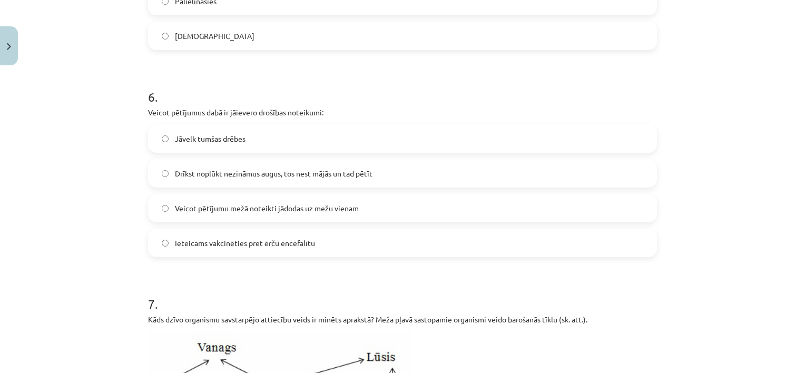
click at [236, 244] on span "Ieteicams vakcinēties pret ērču encefalītu" at bounding box center [245, 243] width 140 height 11
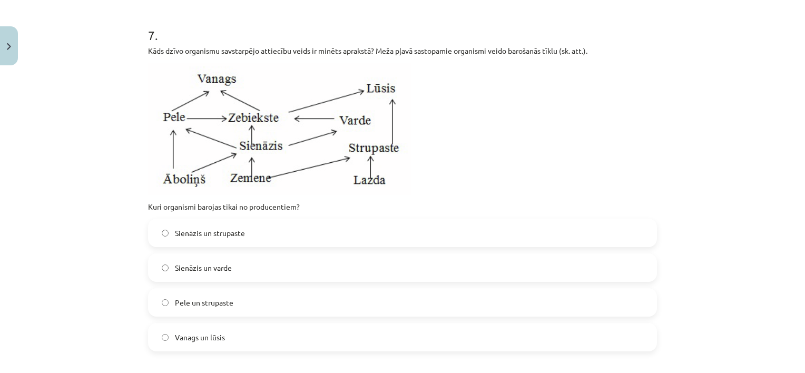
scroll to position [1715, 0]
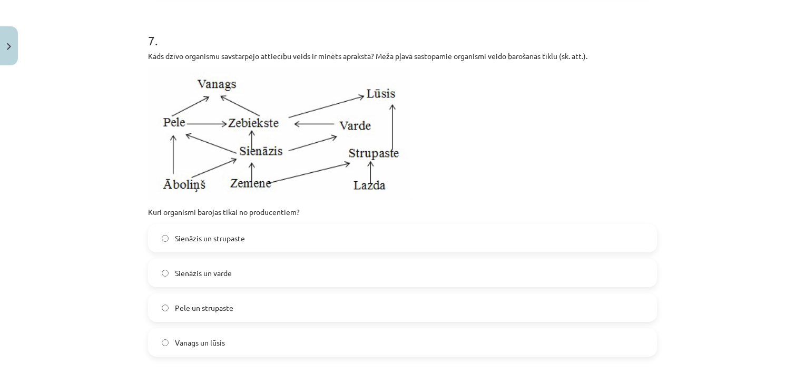
click at [231, 234] on span "Sienāzis un strupaste" at bounding box center [210, 238] width 70 height 11
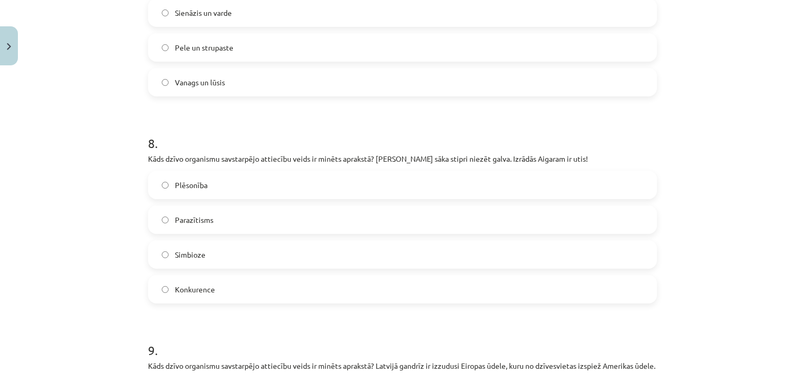
scroll to position [1978, 0]
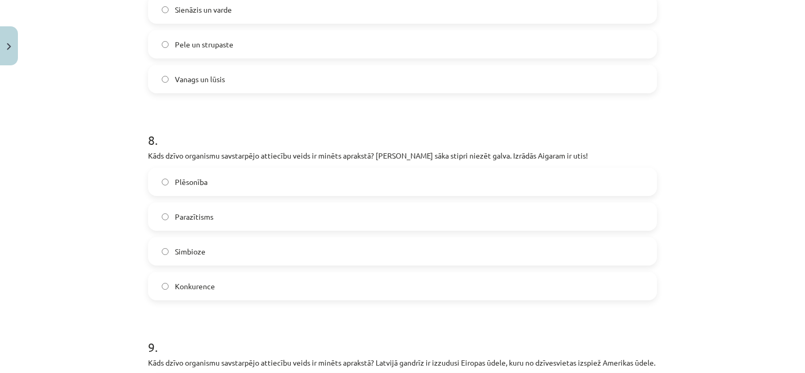
click at [211, 217] on label "Parazītisms" at bounding box center [402, 216] width 507 height 26
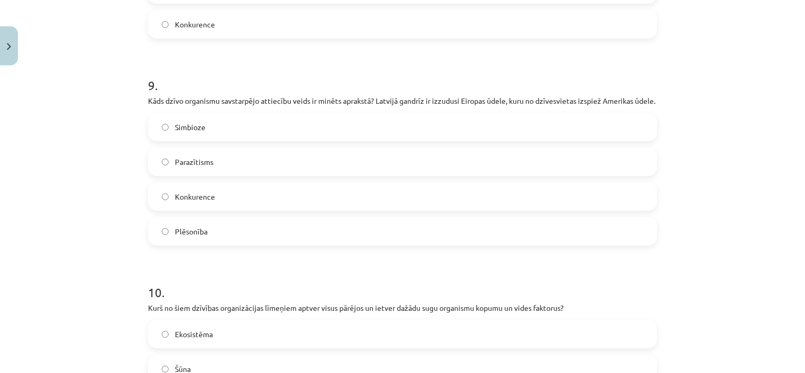
scroll to position [2242, 0]
click at [196, 201] on span "Konkurence" at bounding box center [195, 195] width 40 height 11
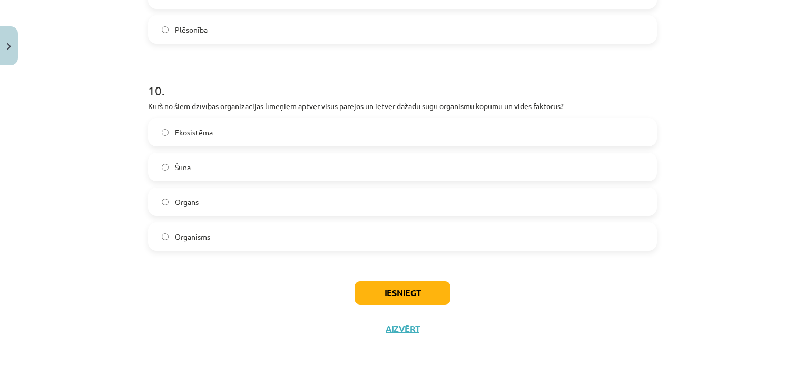
scroll to position [2452, 0]
click at [506, 131] on label "Ekosistēma" at bounding box center [402, 132] width 507 height 26
click at [407, 293] on button "Iesniegt" at bounding box center [403, 292] width 96 height 23
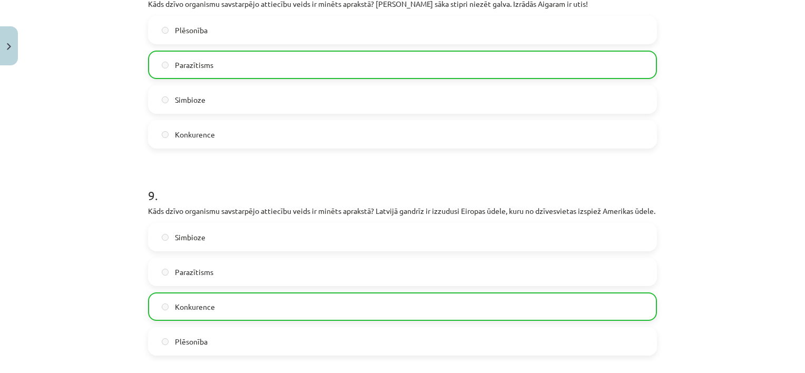
scroll to position [2485, 0]
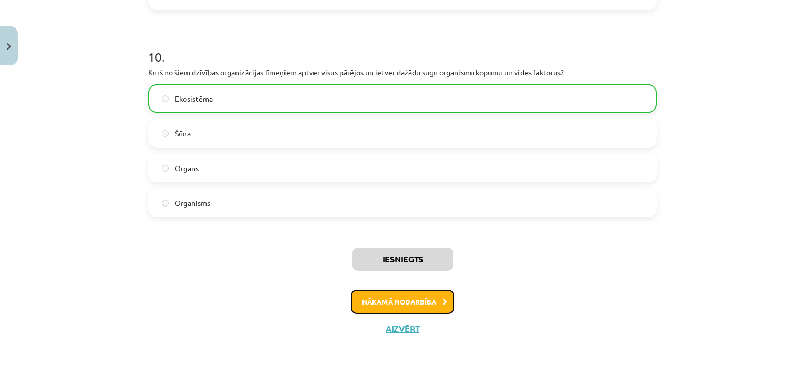
click at [426, 298] on button "Nākamā nodarbība" at bounding box center [402, 302] width 103 height 24
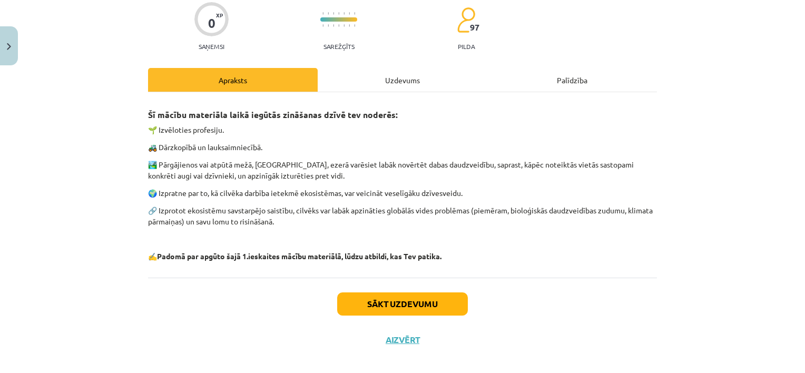
scroll to position [97, 0]
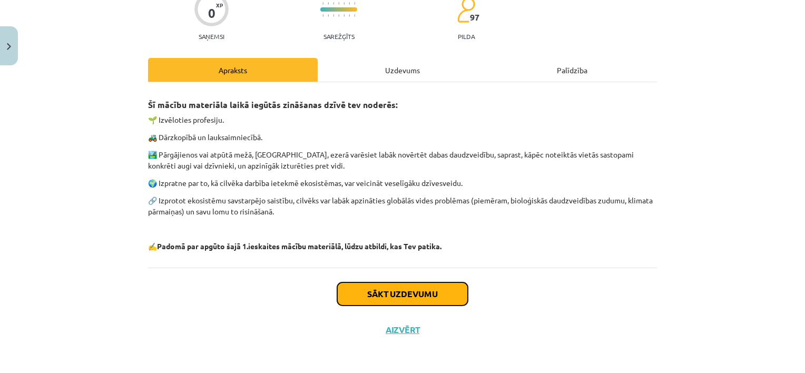
click at [400, 291] on button "Sākt uzdevumu" at bounding box center [402, 293] width 131 height 23
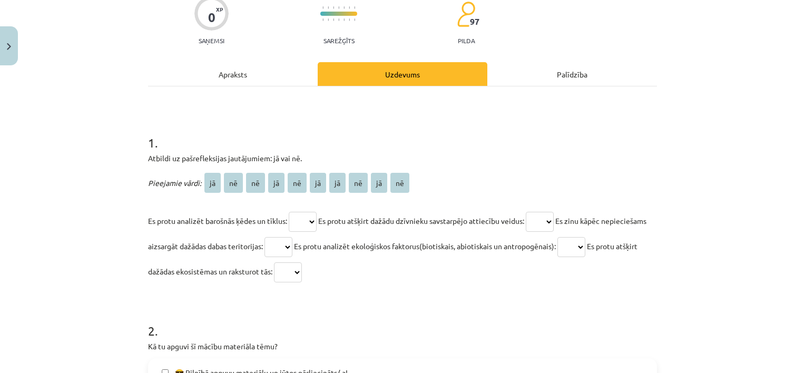
scroll to position [132, 0]
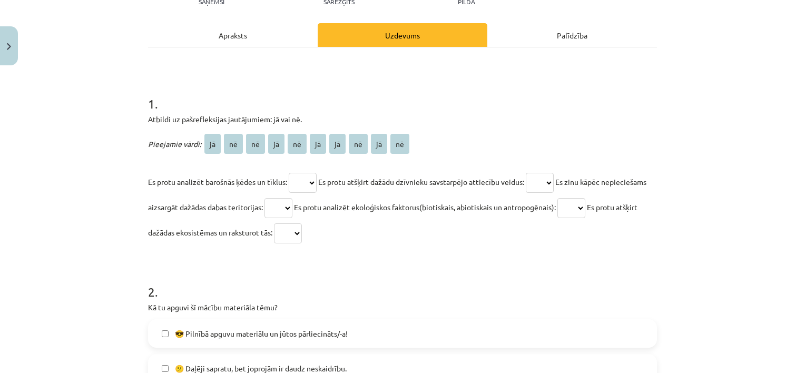
click at [310, 180] on select "** ** ** ** ** ** ** ** ** **" at bounding box center [303, 183] width 28 height 20
select select "**"
click at [289, 173] on select "** ** ** ** ** ** ** ** ** **" at bounding box center [303, 183] width 28 height 20
click at [552, 179] on select "** ** ** ** ** ** ** ** ** **" at bounding box center [540, 183] width 28 height 20
click at [552, 180] on select "** ** ** ** ** ** ** ** ** **" at bounding box center [540, 183] width 28 height 20
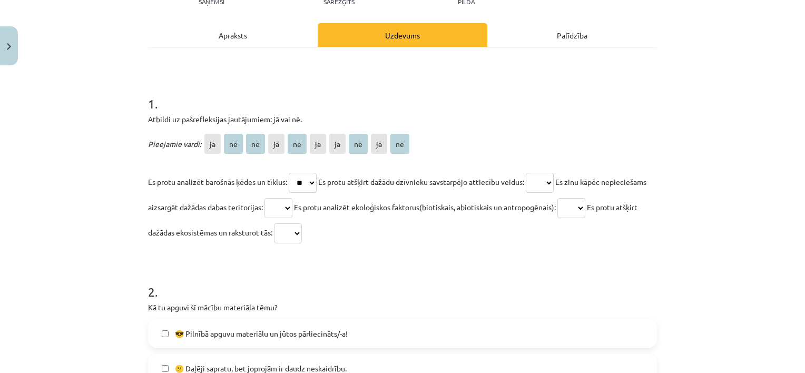
click at [552, 180] on select "** ** ** ** ** ** ** ** ** **" at bounding box center [540, 183] width 28 height 20
select select "**"
click at [532, 173] on select "** ** ** ** ** ** ** ** ** **" at bounding box center [540, 183] width 28 height 20
click at [292, 205] on select "** ** ** ** ** ** ** ** ** **" at bounding box center [279, 208] width 28 height 20
select select "**"
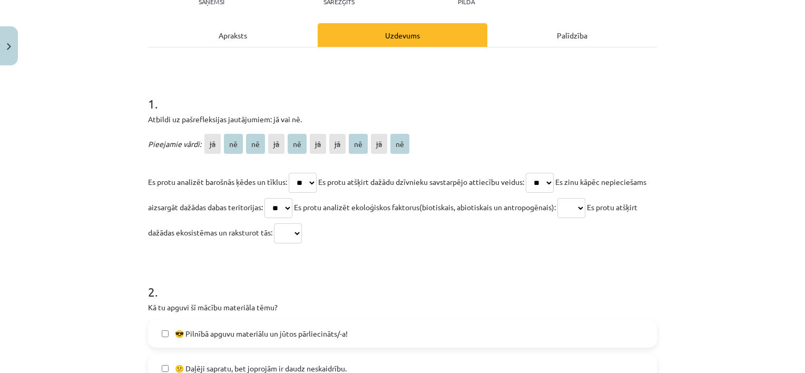
click at [292, 198] on select "** ** ** ** ** ** ** ** ** **" at bounding box center [279, 208] width 28 height 20
click at [585, 206] on select "** ** ** ** ** ** ** ** ** **" at bounding box center [571, 208] width 28 height 20
select select "**"
click at [585, 198] on select "** ** ** ** ** ** ** ** ** **" at bounding box center [571, 208] width 28 height 20
click at [302, 231] on select "** ** ** ** ** ** ** ** ** **" at bounding box center [288, 233] width 28 height 20
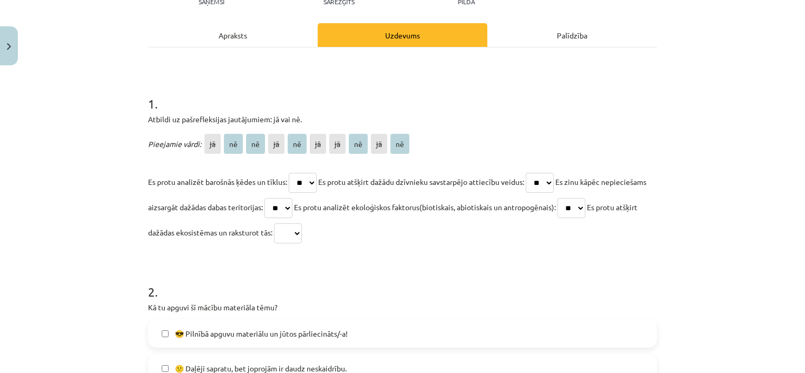
select select "**"
click at [302, 223] on select "** ** ** ** ** ** ** ** ** **" at bounding box center [288, 233] width 28 height 20
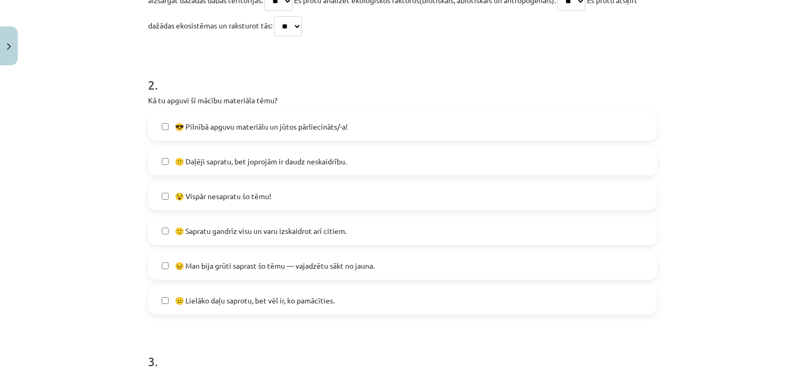
scroll to position [342, 0]
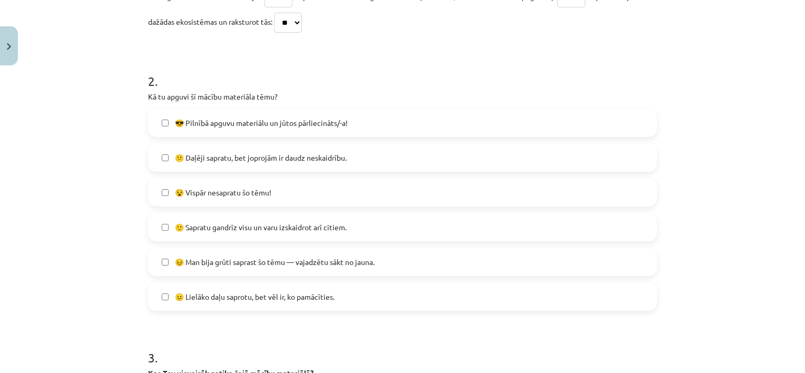
click at [260, 223] on span "🙂 Sapratu gandrīz visu un varu izskaidrot arī citiem." at bounding box center [261, 227] width 172 height 11
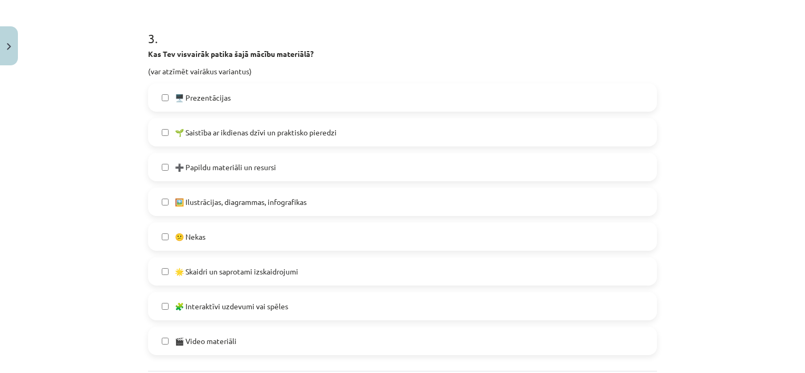
scroll to position [659, 0]
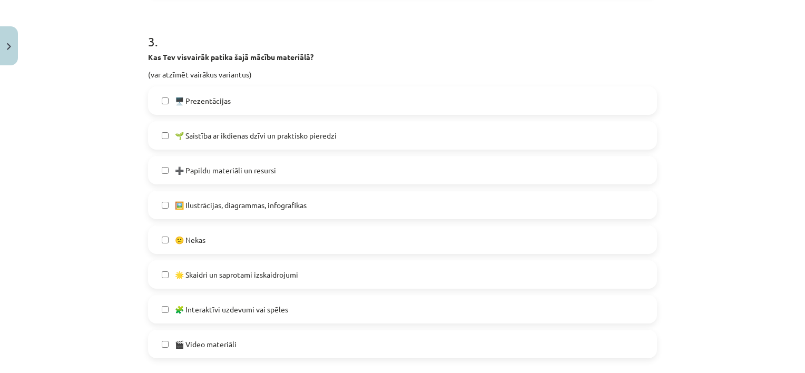
click at [241, 340] on label "🎬 Video materiāli" at bounding box center [402, 344] width 507 height 26
click at [196, 97] on span "🖥️ Prezentācijas" at bounding box center [203, 100] width 56 height 11
click at [207, 134] on span "🌱 Saistība ar ikdienas dzīvi un praktisko pieredzi" at bounding box center [256, 135] width 162 height 11
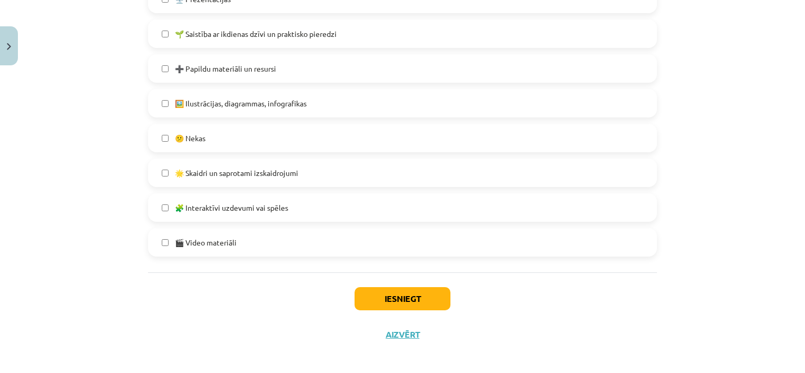
scroll to position [764, 0]
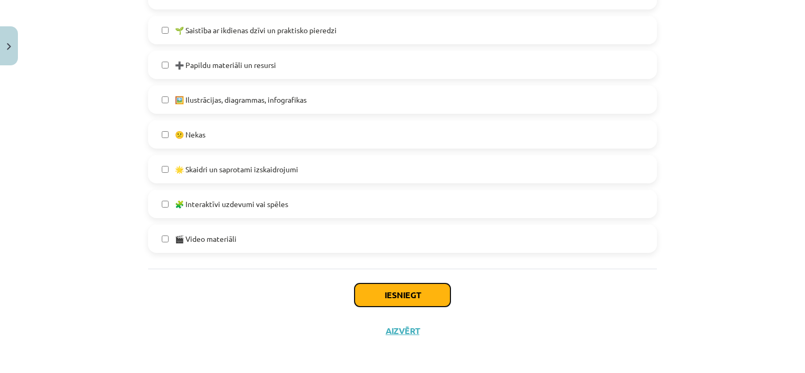
click at [411, 291] on button "Iesniegt" at bounding box center [403, 294] width 96 height 23
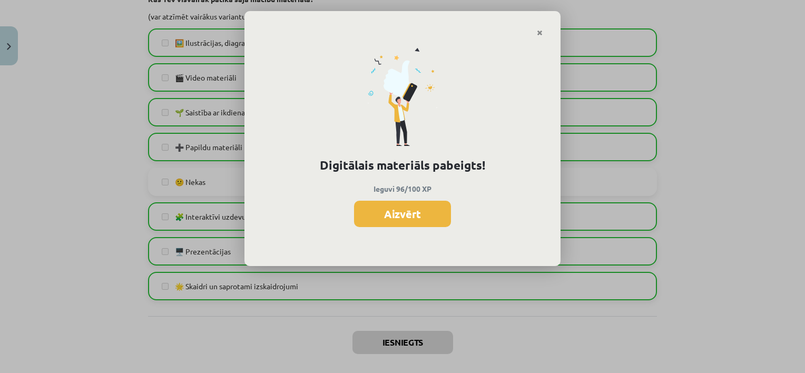
scroll to position [713, 0]
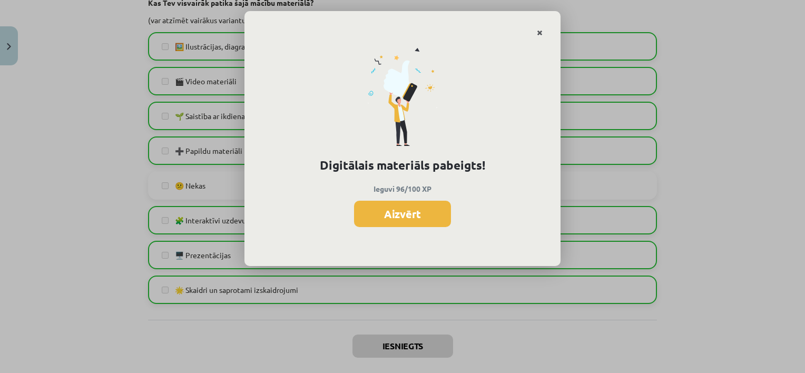
click at [541, 32] on icon "Close" at bounding box center [540, 33] width 6 height 7
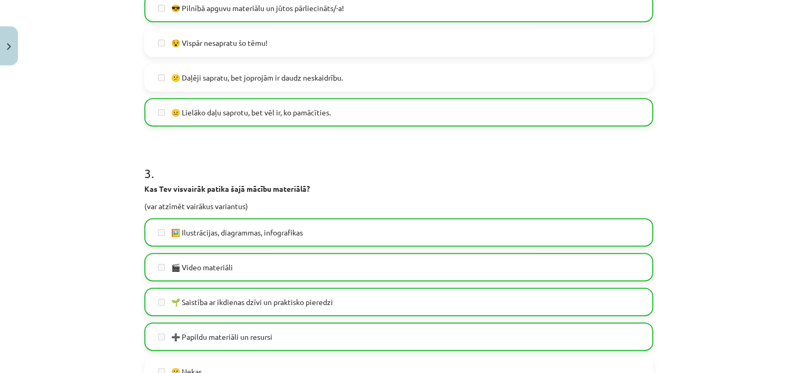
scroll to position [766, 0]
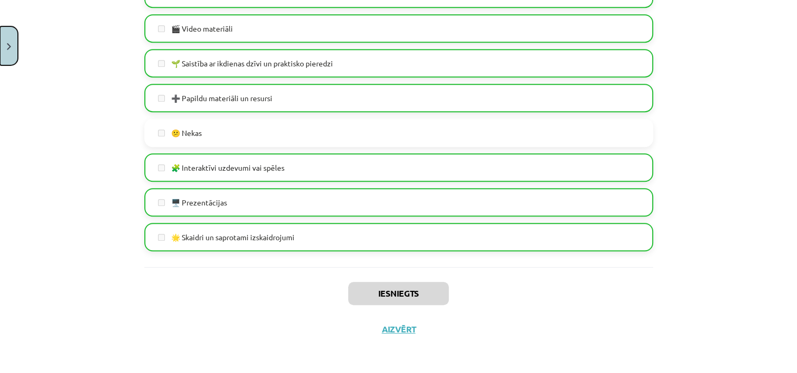
click at [11, 34] on button "Close" at bounding box center [9, 45] width 18 height 39
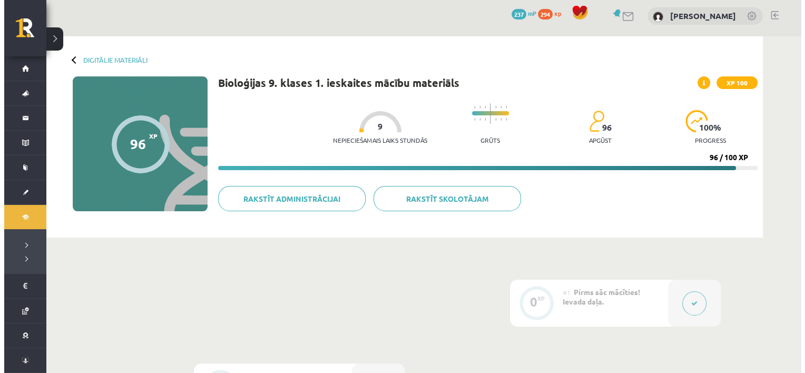
scroll to position [0, 0]
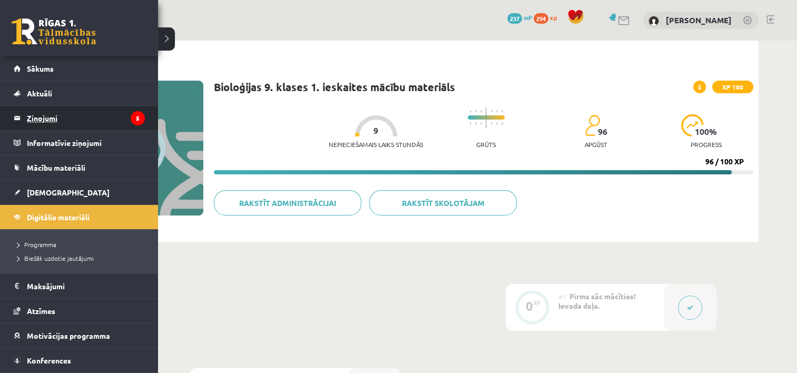
click at [43, 120] on legend "Ziņojumi 5" at bounding box center [86, 118] width 118 height 24
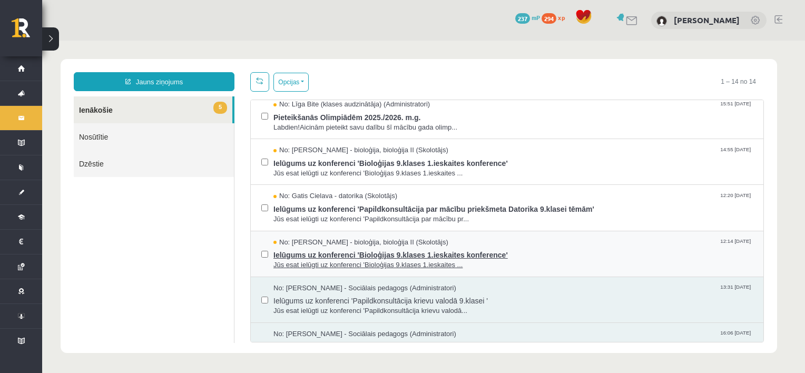
click at [364, 257] on span "Ielūgums uz konferenci 'Bioloģijas 9.klases 1.ieskaites konference'" at bounding box center [512, 253] width 479 height 13
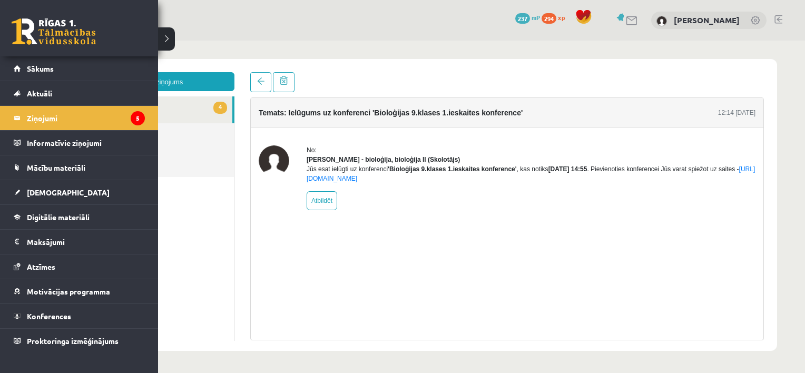
click at [44, 116] on legend "Ziņojumi 5" at bounding box center [86, 118] width 118 height 24
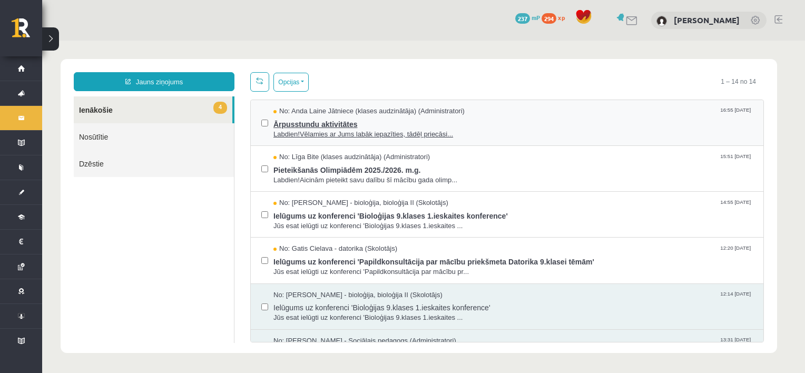
click at [314, 123] on span "Ārpusstundu aktivitātes" at bounding box center [512, 122] width 479 height 13
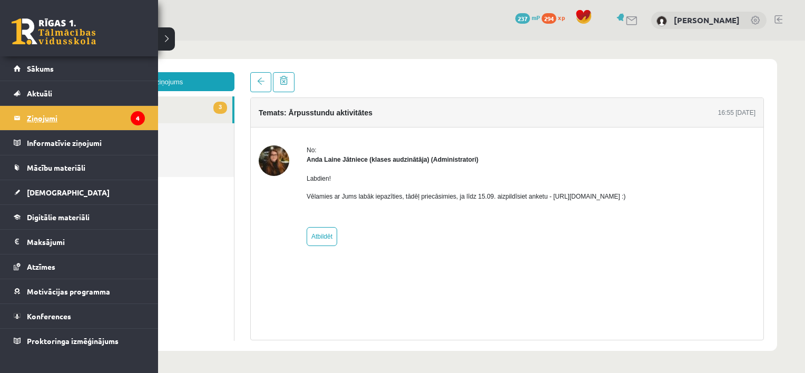
click at [56, 114] on legend "Ziņojumi 4" at bounding box center [86, 118] width 118 height 24
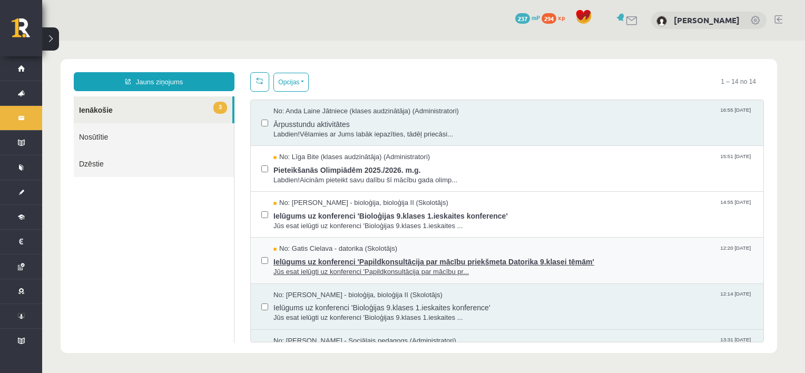
click at [347, 260] on span "Ielūgums uz konferenci 'Papildkonsultācija par mācību priekšmeta Datorika 9.kla…" at bounding box center [512, 260] width 479 height 13
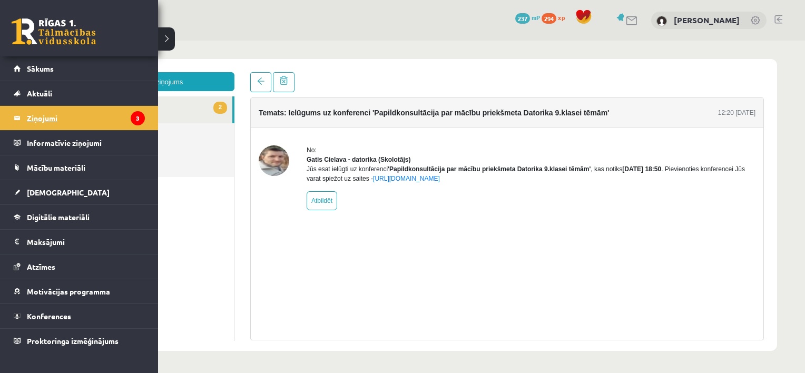
click at [57, 115] on legend "Ziņojumi 3" at bounding box center [86, 118] width 118 height 24
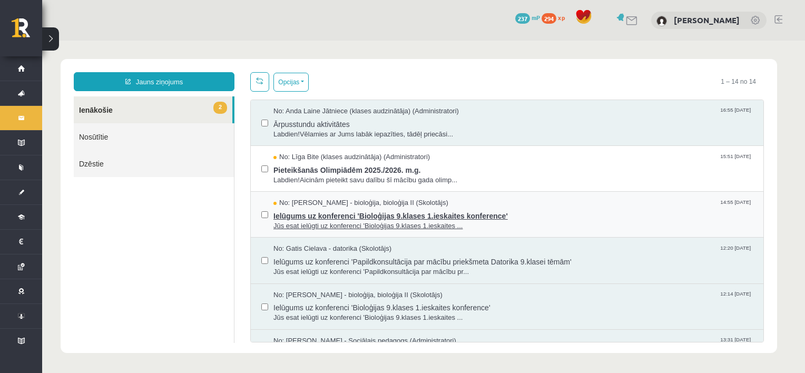
click at [316, 219] on span "Ielūgums uz konferenci 'Bioloģijas 9.klases 1.ieskaites konference'" at bounding box center [512, 214] width 479 height 13
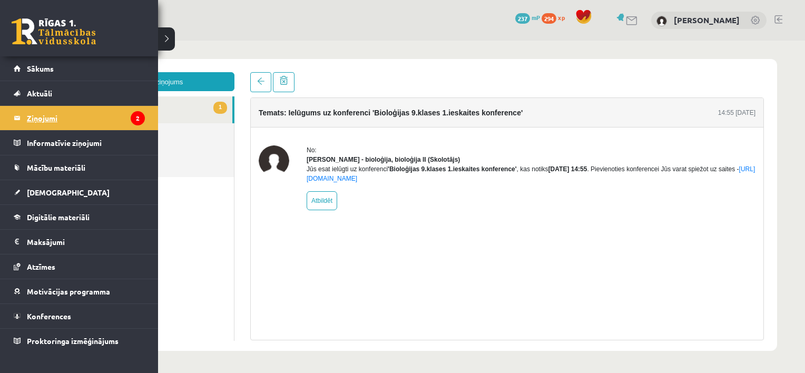
click at [44, 119] on legend "Ziņojumi 2" at bounding box center [86, 118] width 118 height 24
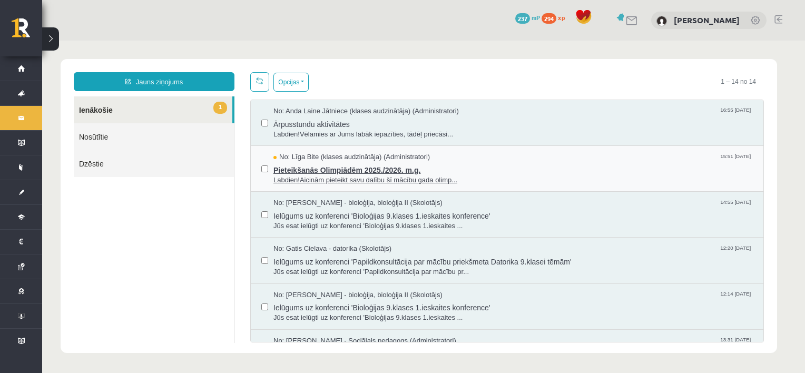
click at [314, 172] on span "Pieteikšanās Olimpiādēm 2025./2026. m.g." at bounding box center [512, 168] width 479 height 13
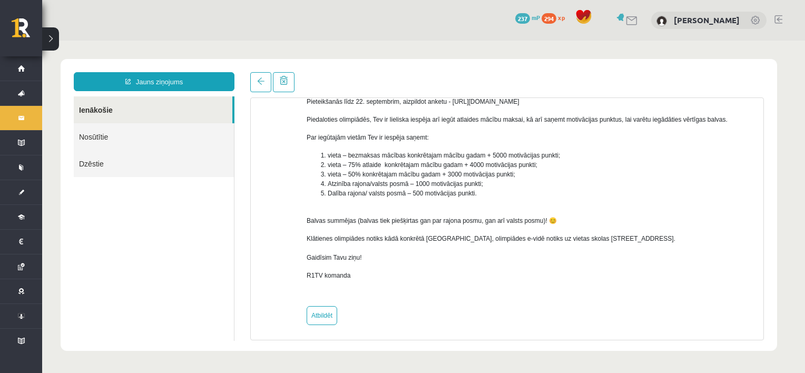
scroll to position [135, 0]
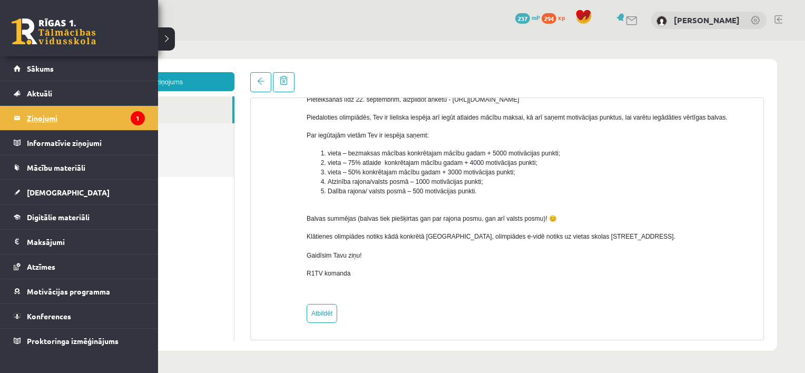
click at [43, 119] on legend "Ziņojumi 1" at bounding box center [86, 118] width 118 height 24
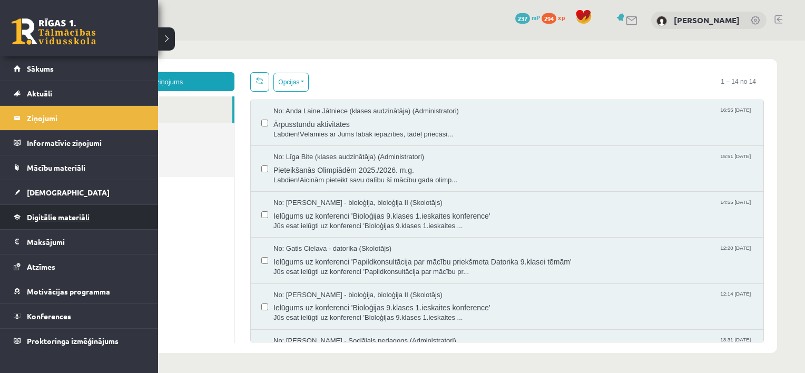
scroll to position [0, 0]
click at [62, 216] on span "Digitālie materiāli" at bounding box center [58, 216] width 63 height 9
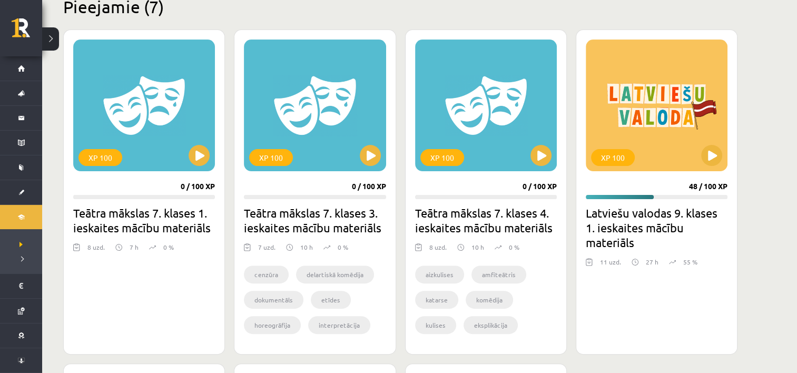
scroll to position [263, 0]
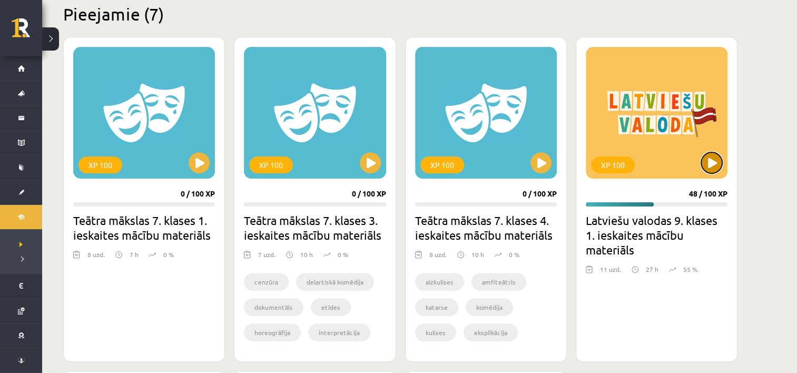
click at [712, 160] on button at bounding box center [711, 162] width 21 height 21
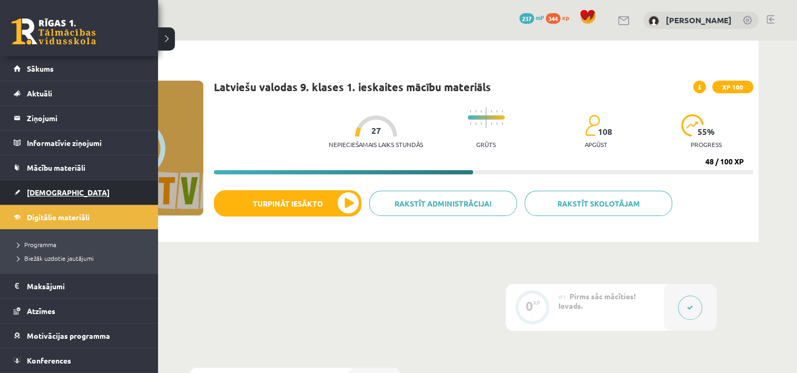
click at [40, 189] on span "[DEMOGRAPHIC_DATA]" at bounding box center [68, 192] width 83 height 9
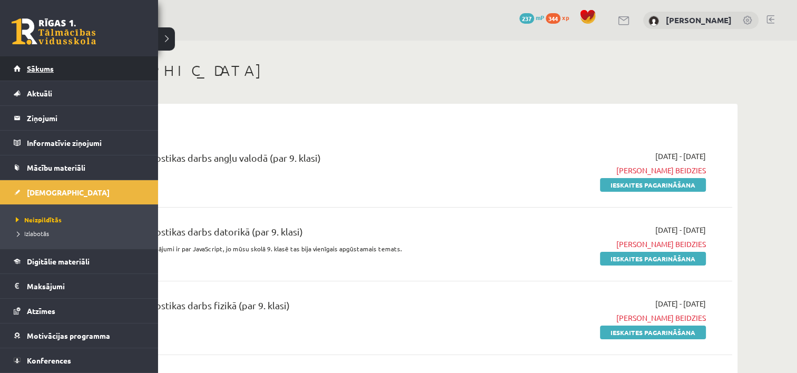
click at [43, 76] on link "Sākums" at bounding box center [79, 68] width 131 height 24
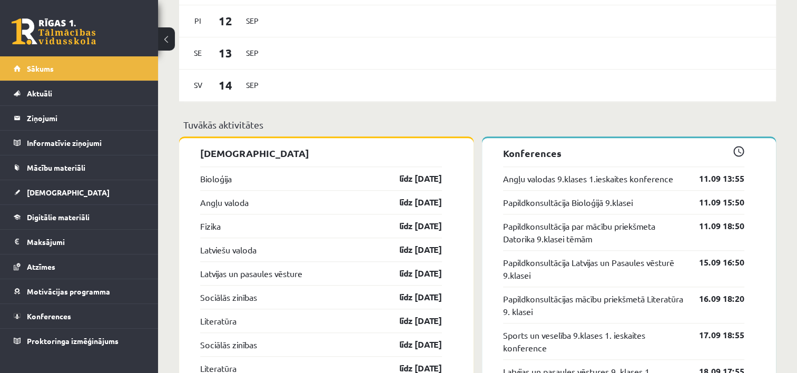
scroll to position [948, 0]
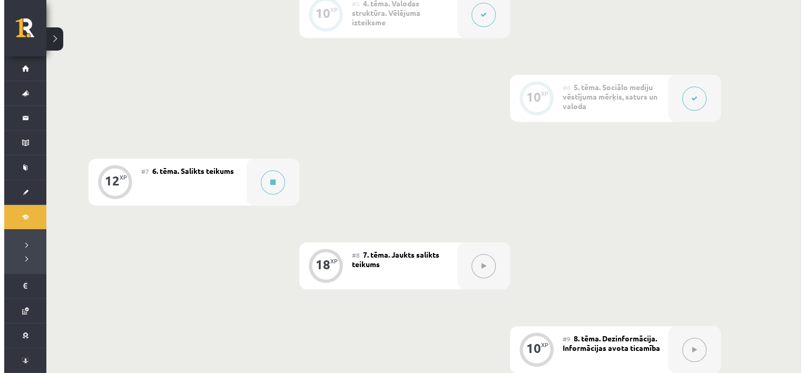
scroll to position [632, 0]
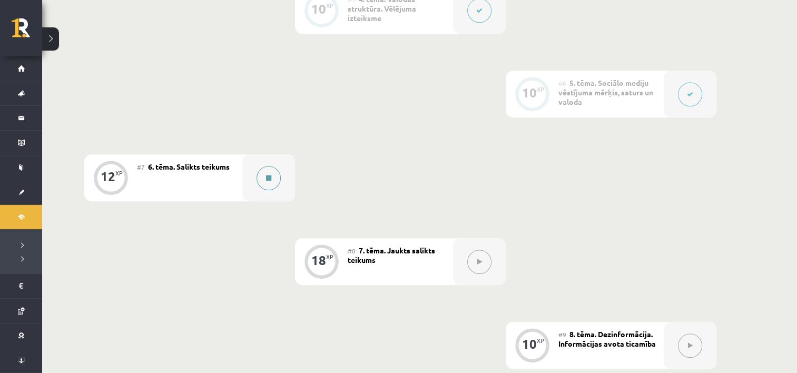
click at [272, 179] on button at bounding box center [269, 178] width 24 height 24
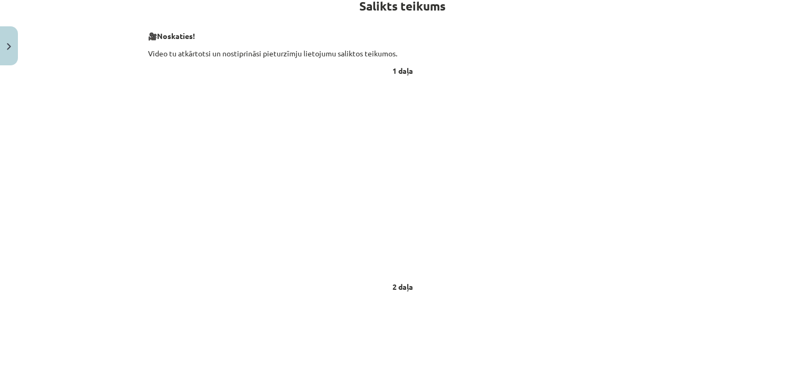
scroll to position [211, 0]
